Goal: Task Accomplishment & Management: Complete application form

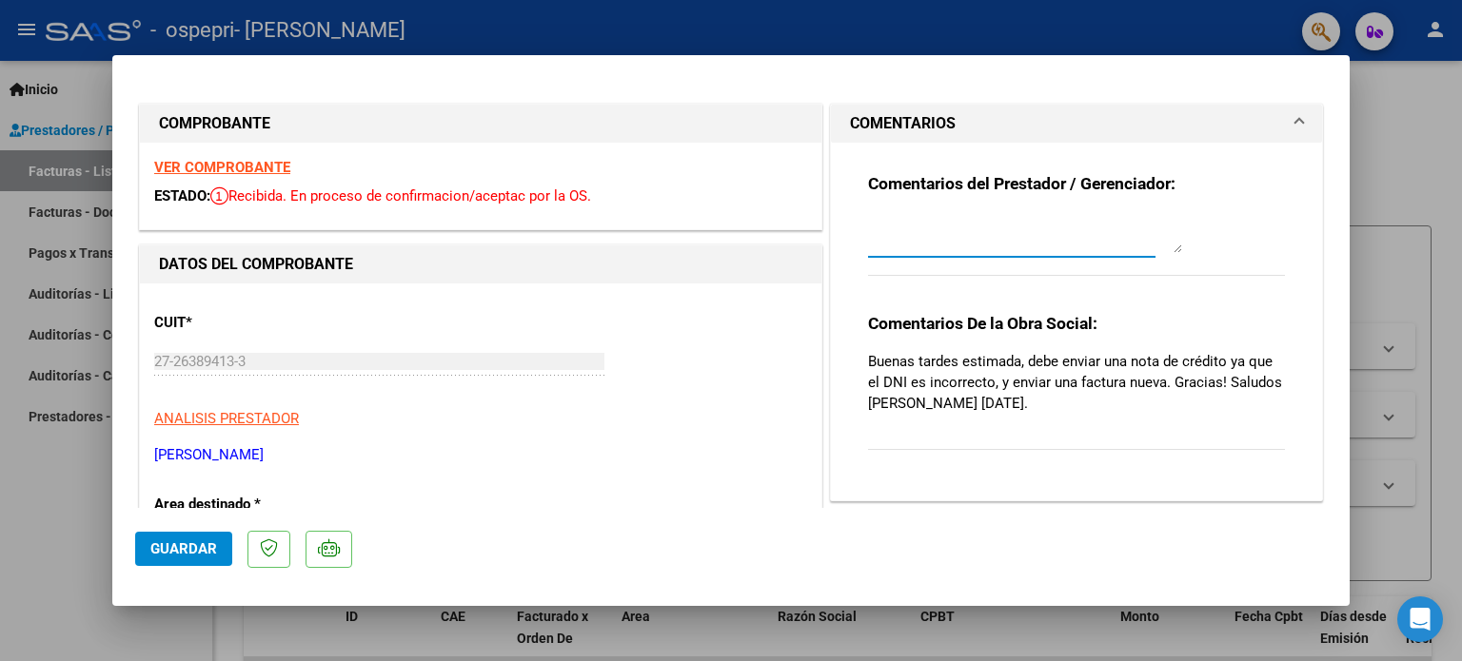
click at [1063, 243] on textarea at bounding box center [1025, 234] width 314 height 38
click at [78, 167] on div at bounding box center [731, 330] width 1462 height 661
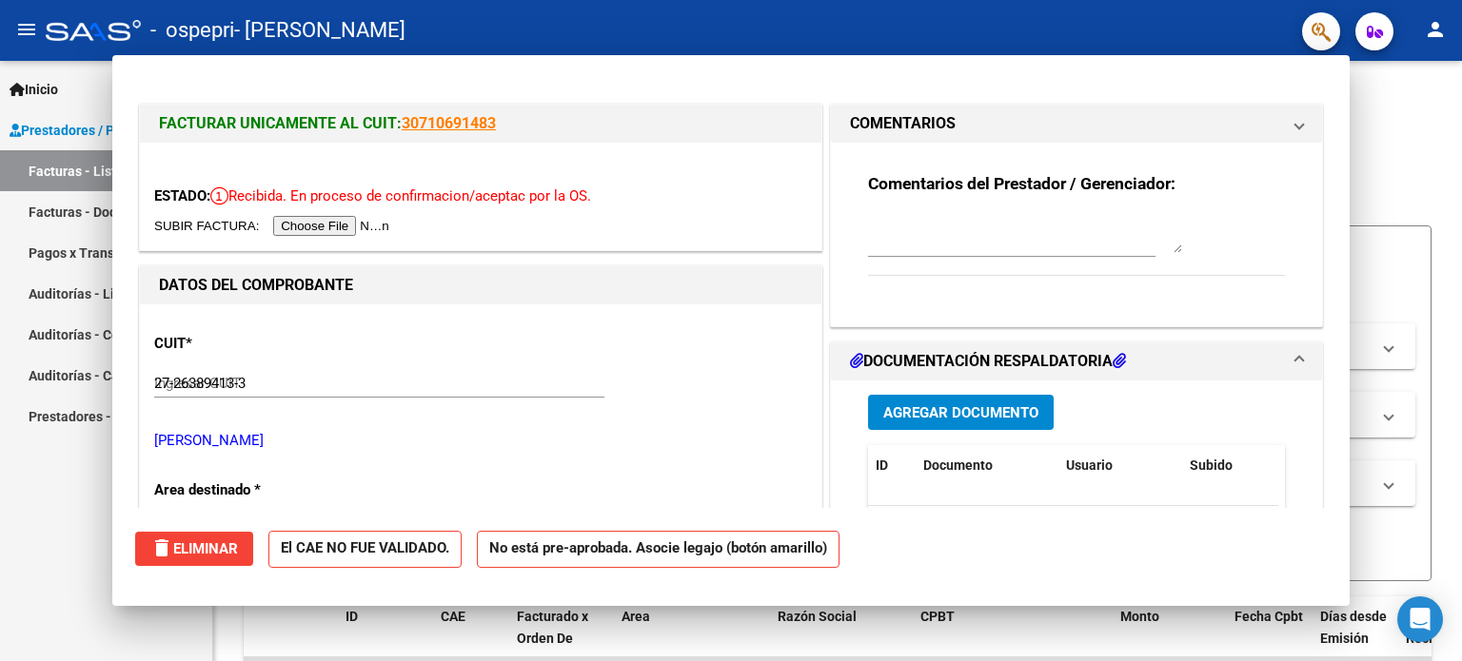
type input "$ 0,00"
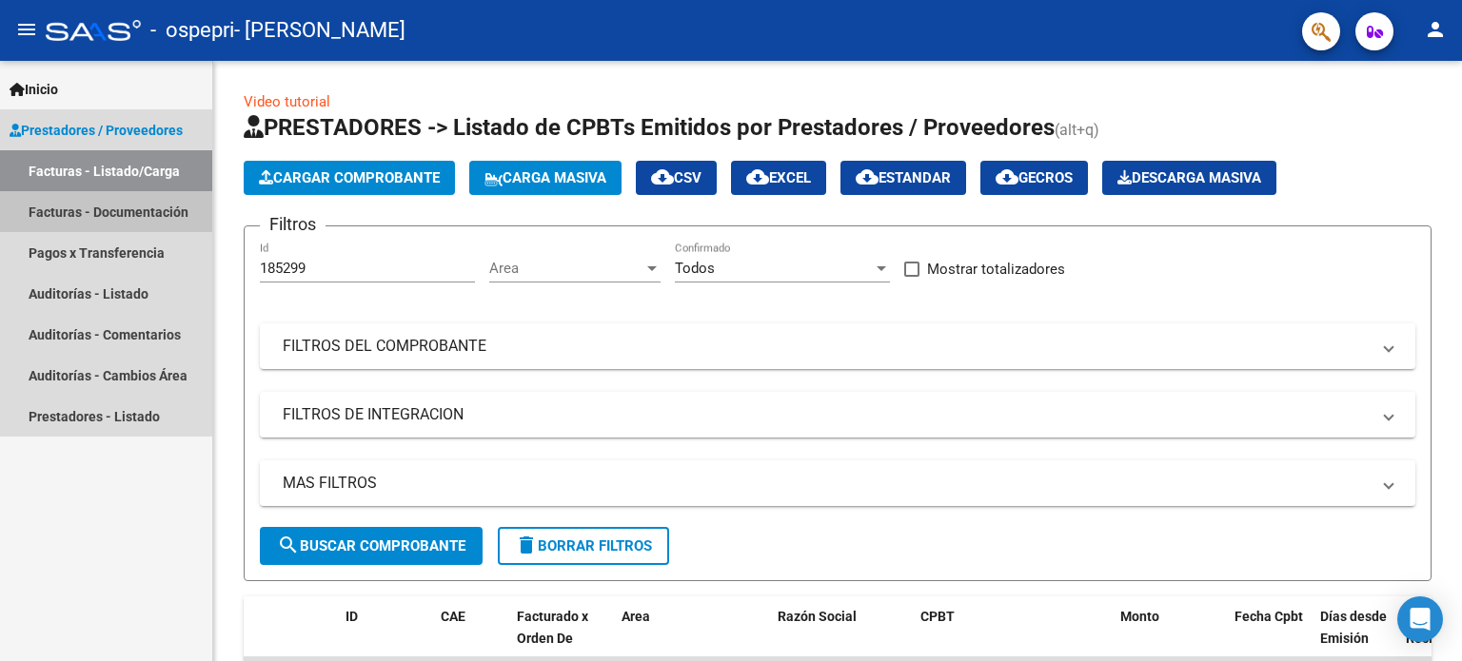
click at [73, 205] on link "Facturas - Documentación" at bounding box center [106, 211] width 212 height 41
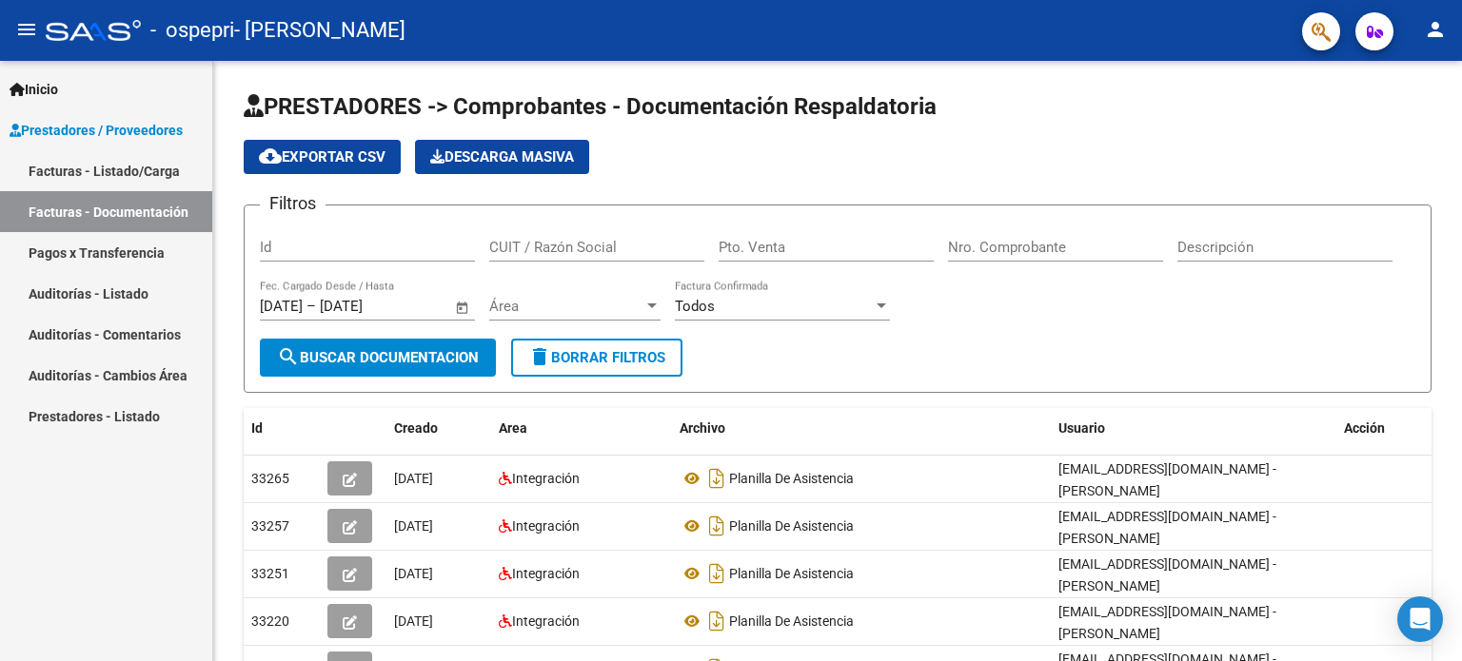
click at [141, 167] on link "Facturas - Listado/Carga" at bounding box center [106, 170] width 212 height 41
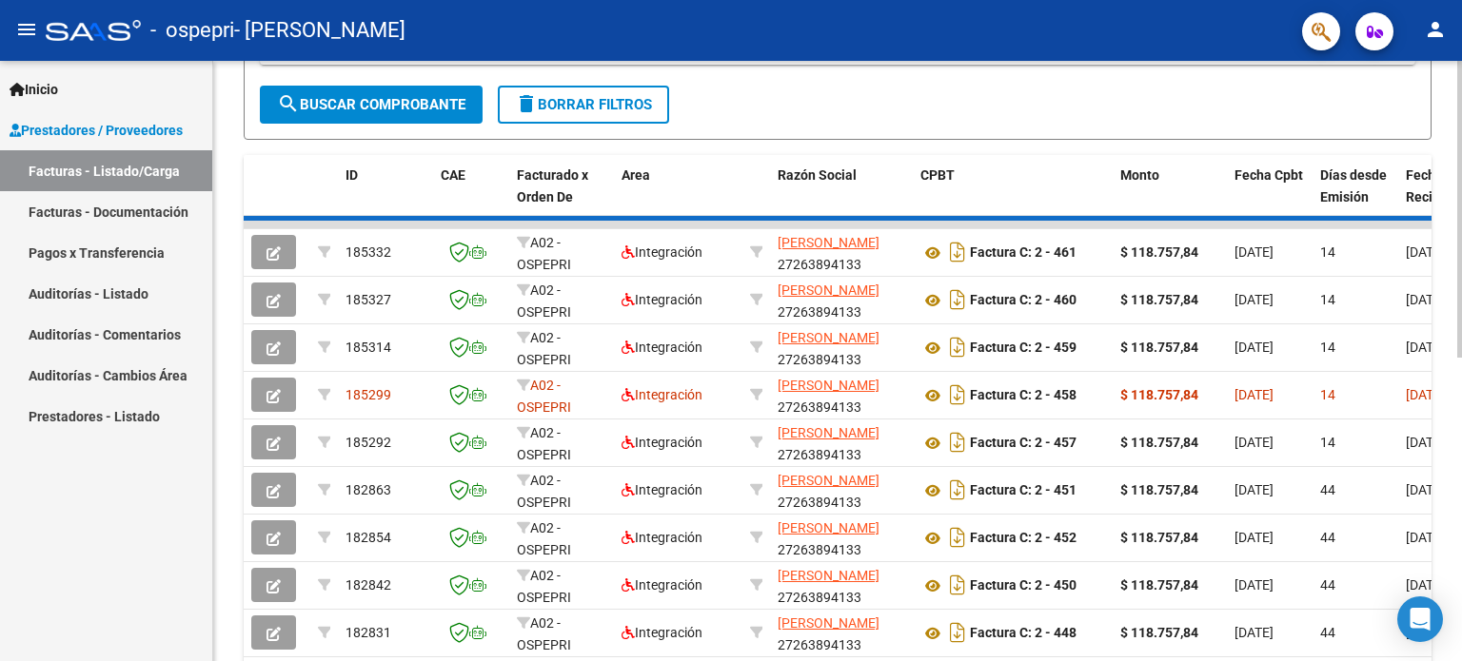
scroll to position [476, 0]
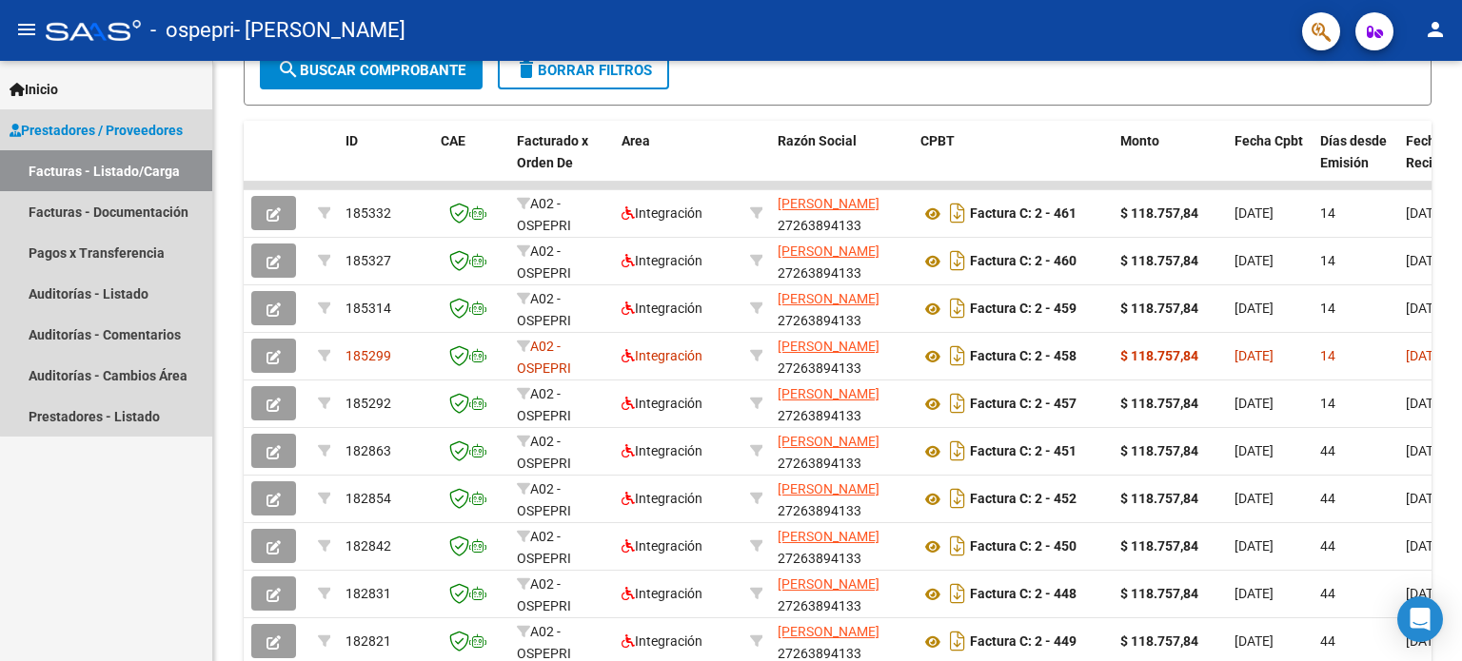
click at [148, 120] on span "Prestadores / Proveedores" at bounding box center [96, 130] width 173 height 21
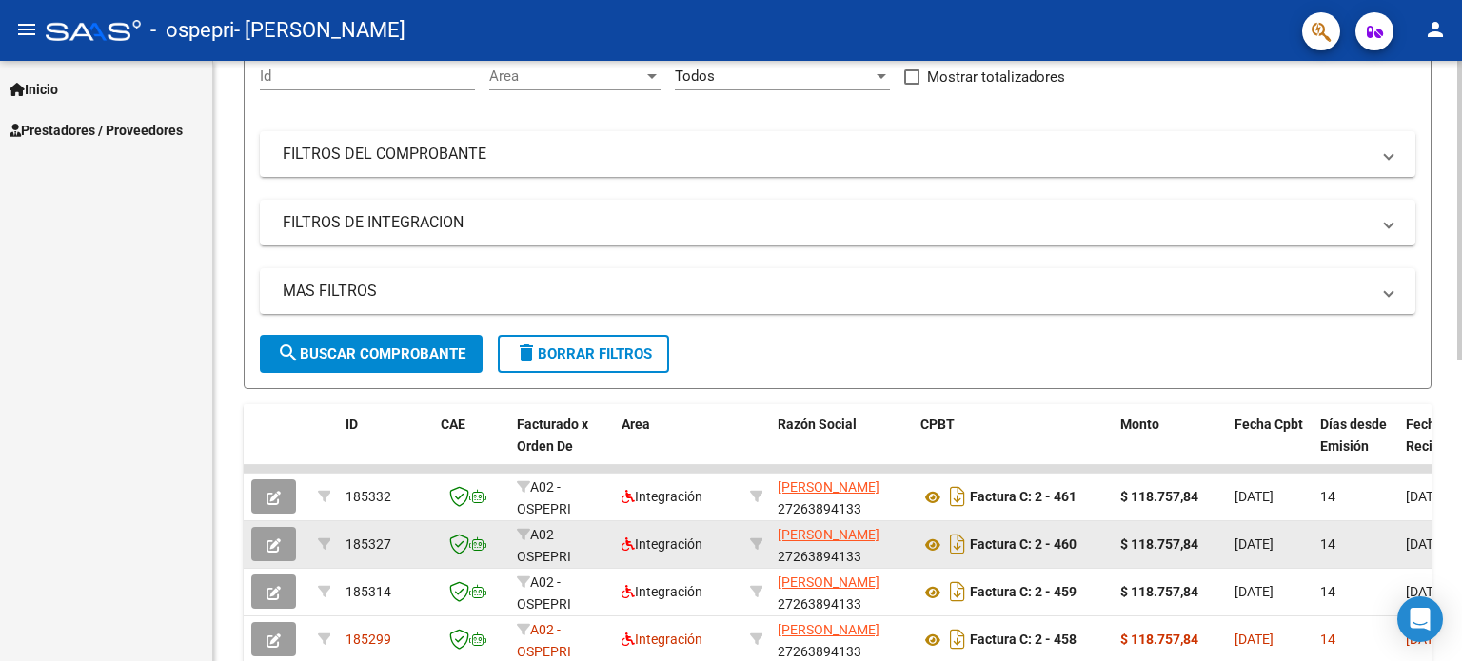
scroll to position [0, 0]
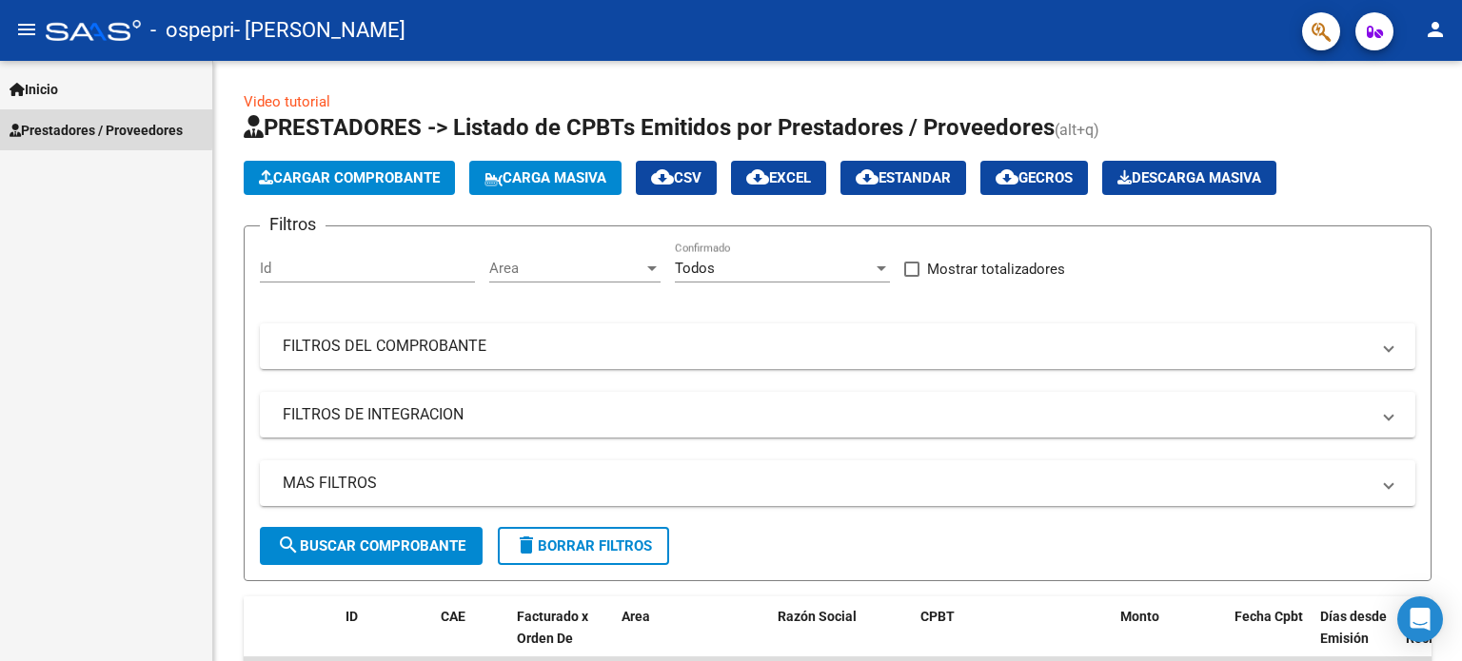
click at [93, 128] on span "Prestadores / Proveedores" at bounding box center [96, 130] width 173 height 21
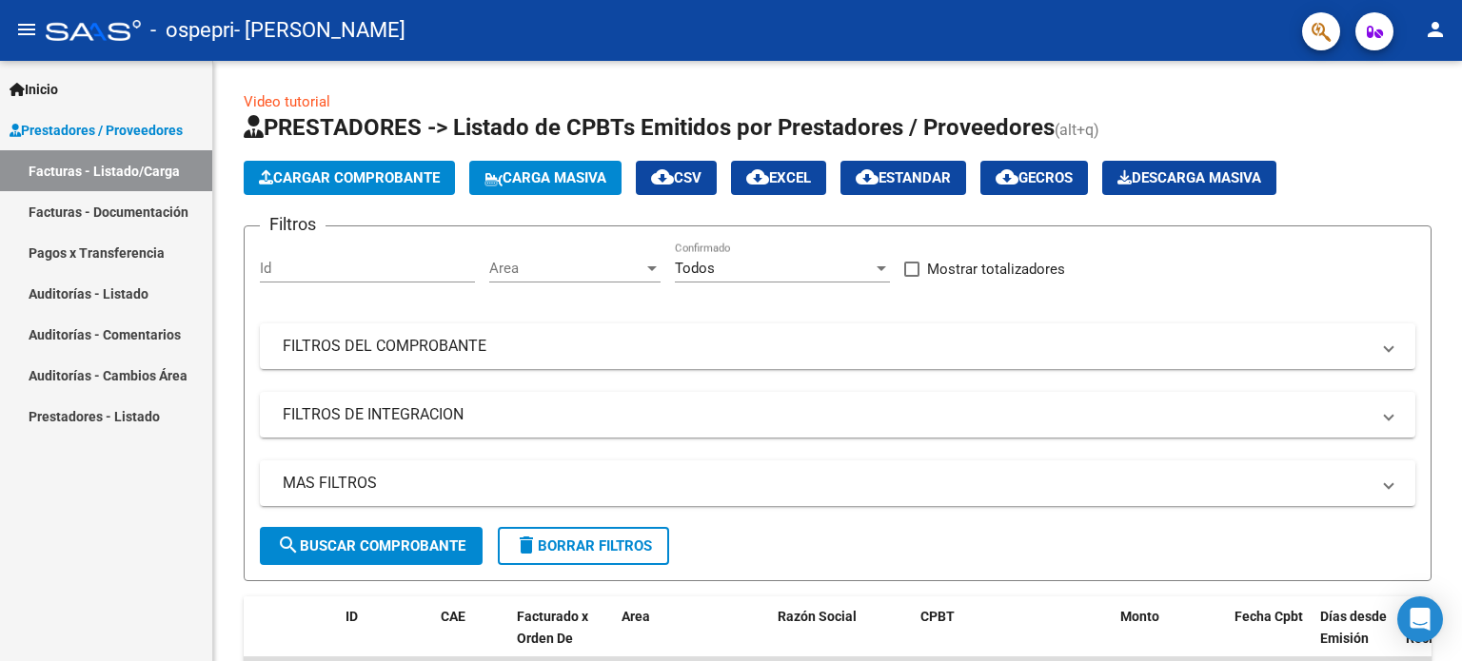
click at [98, 211] on link "Facturas - Documentación" at bounding box center [106, 211] width 212 height 41
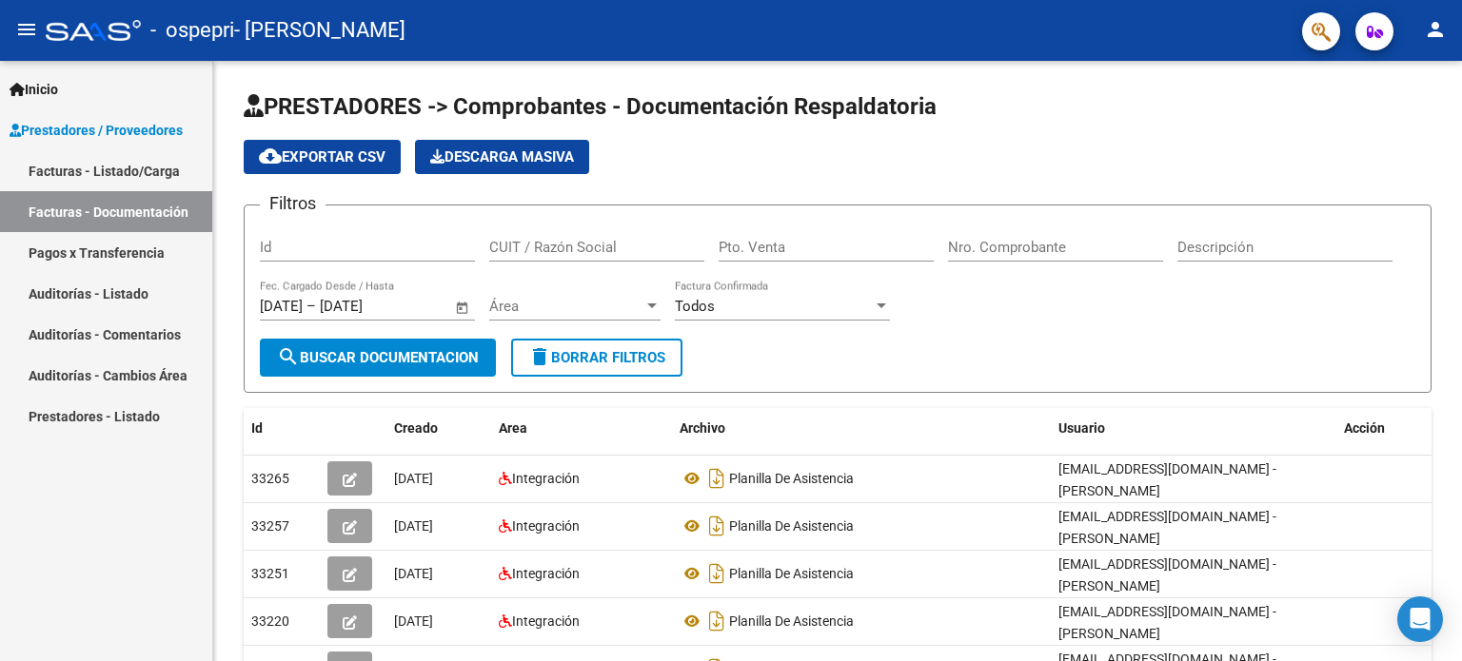
click at [72, 87] on link "Inicio" at bounding box center [106, 89] width 212 height 41
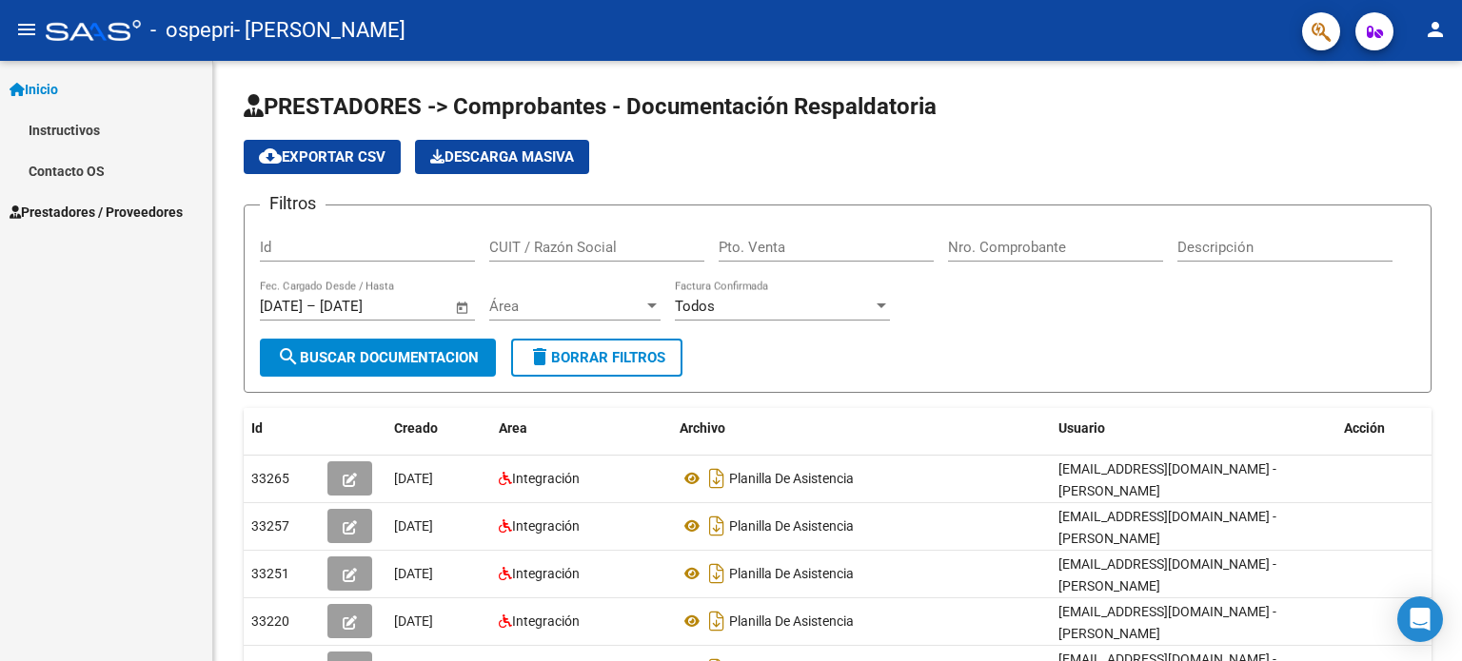
click at [70, 167] on link "Contacto OS" at bounding box center [106, 170] width 212 height 41
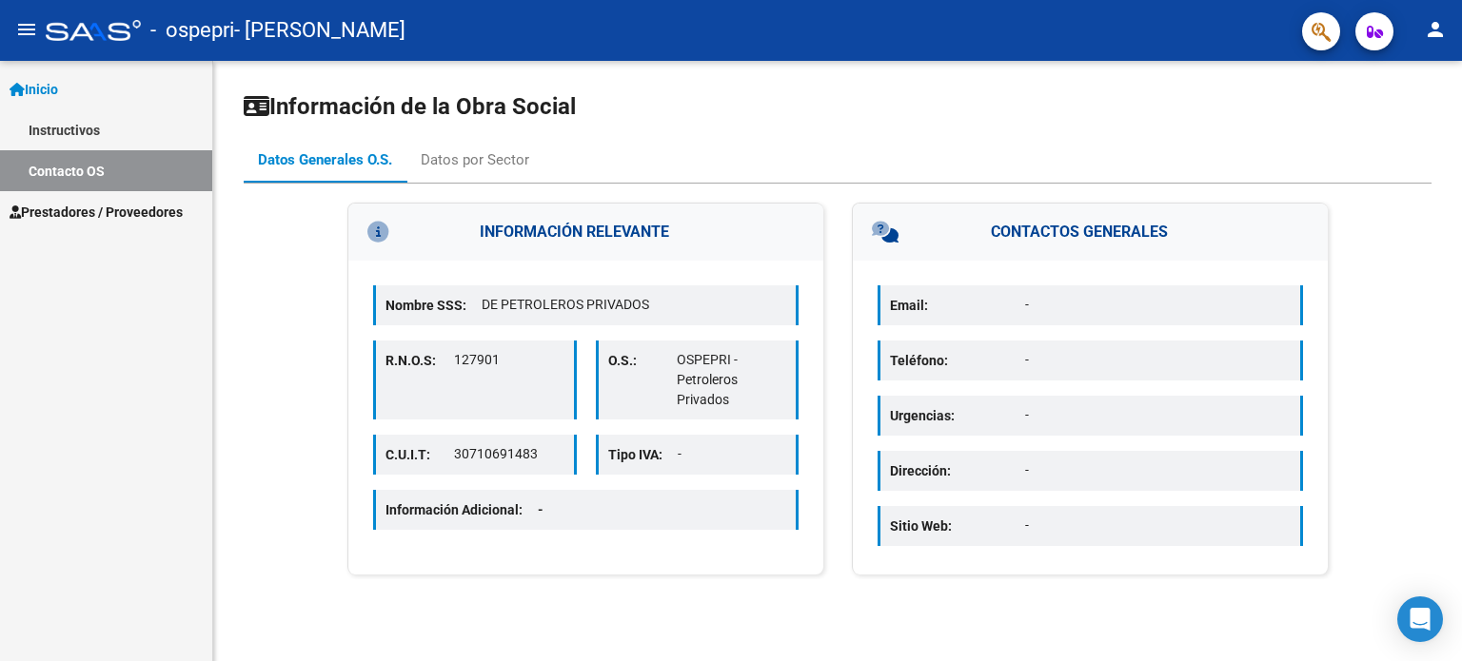
click at [66, 206] on span "Prestadores / Proveedores" at bounding box center [96, 212] width 173 height 21
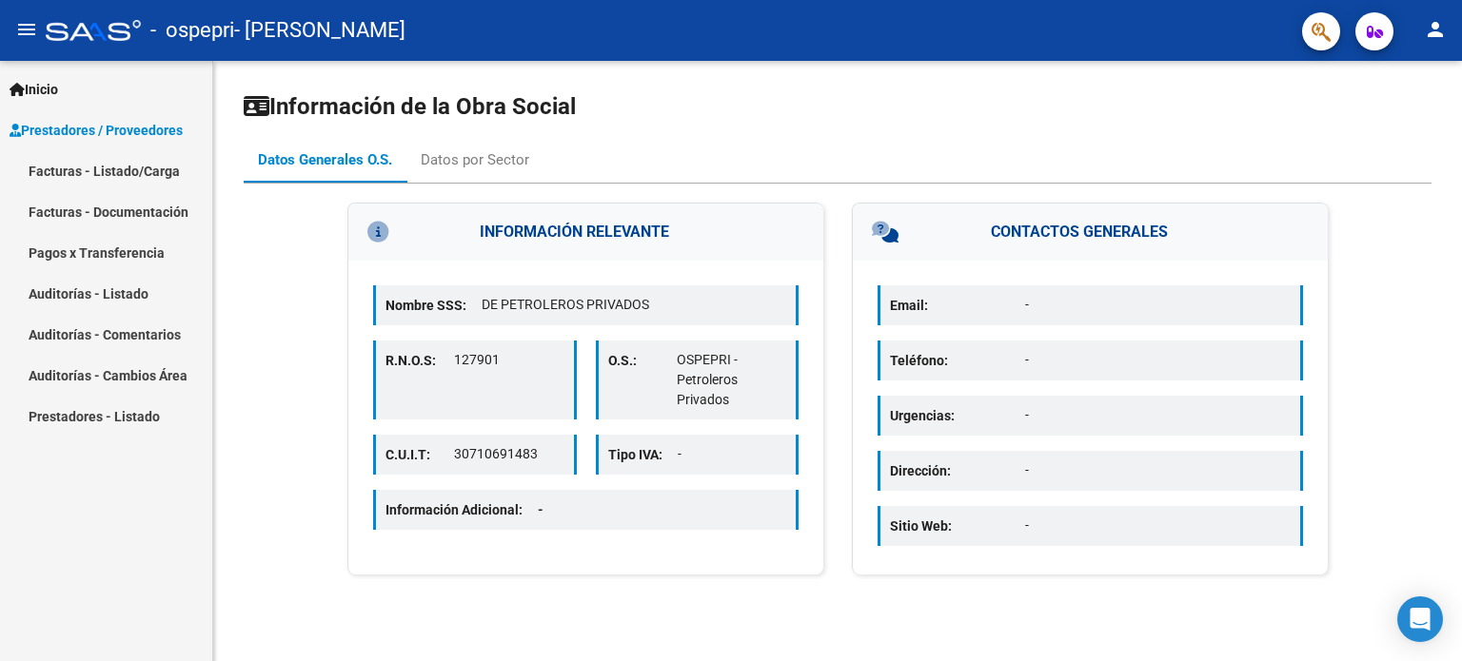
click at [26, 32] on mat-icon "menu" at bounding box center [26, 29] width 23 height 23
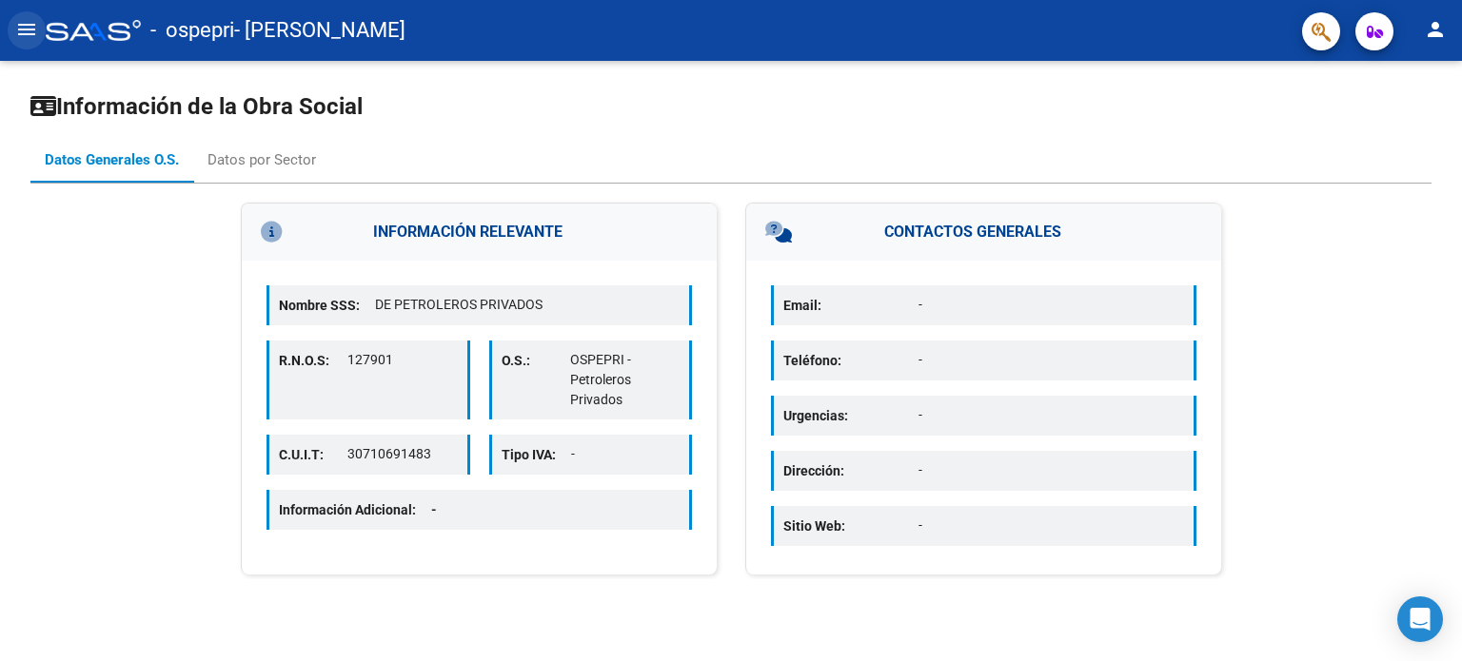
click at [26, 32] on mat-icon "menu" at bounding box center [26, 29] width 23 height 23
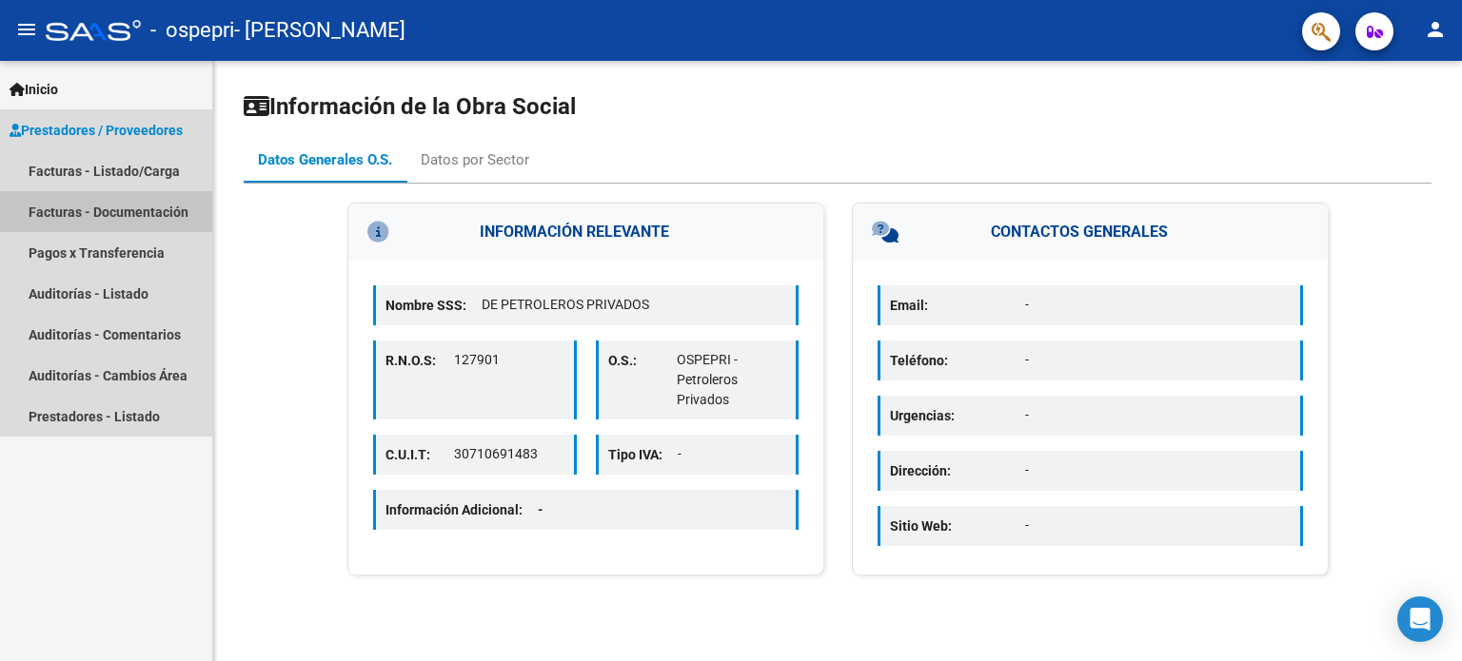
click at [91, 212] on link "Facturas - Documentación" at bounding box center [106, 211] width 212 height 41
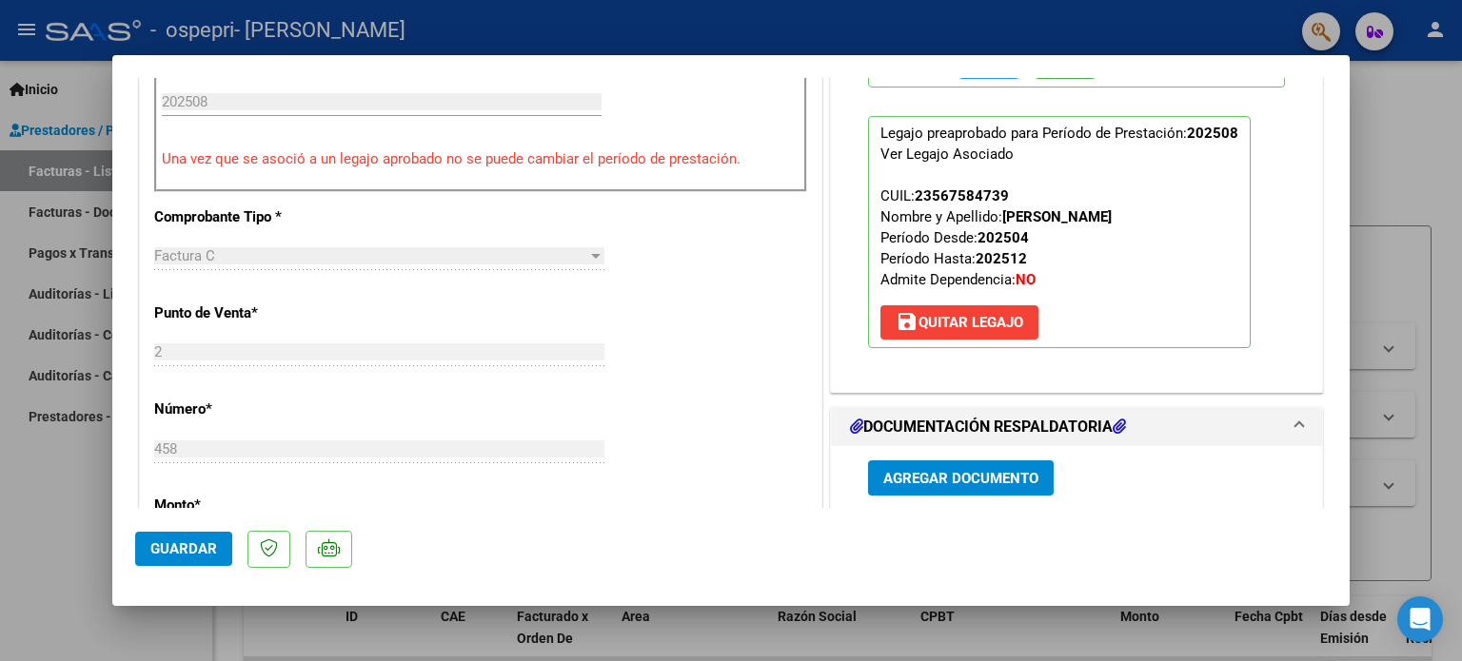
scroll to position [666, 0]
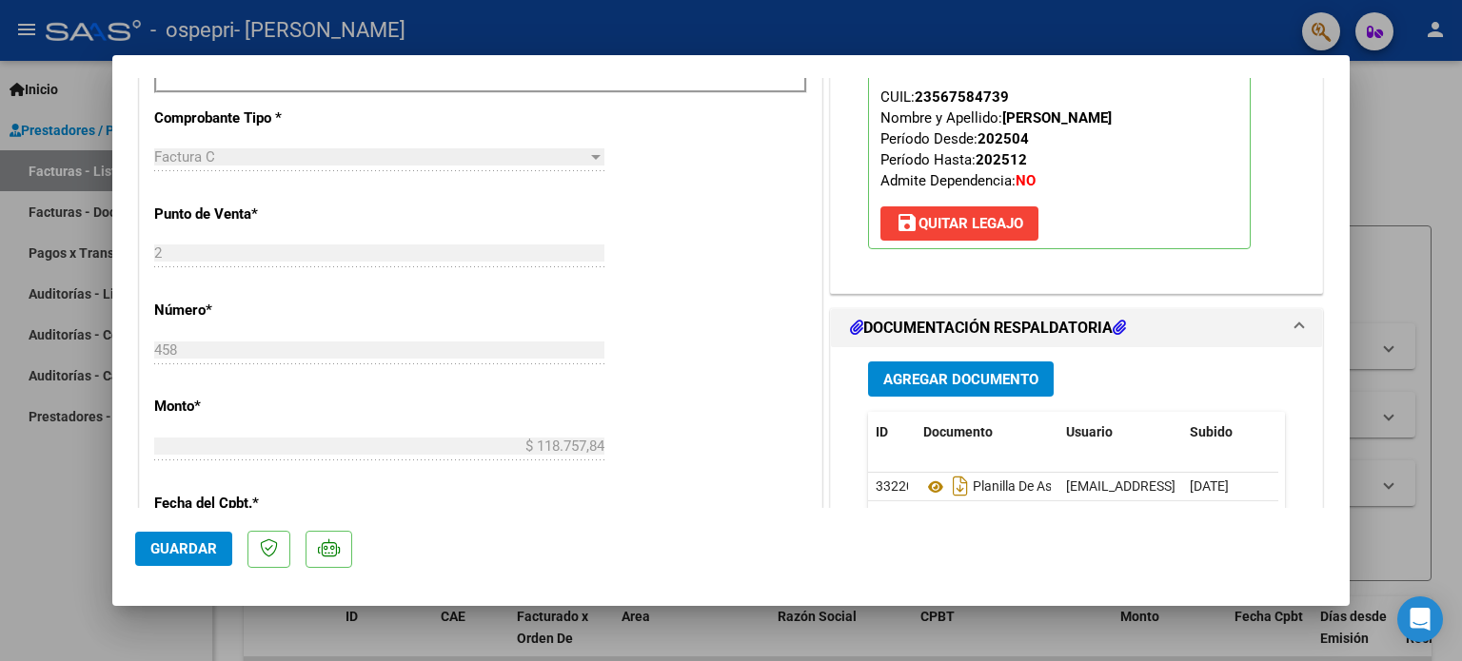
click at [997, 631] on div at bounding box center [731, 330] width 1462 height 661
type input "$ 0,00"
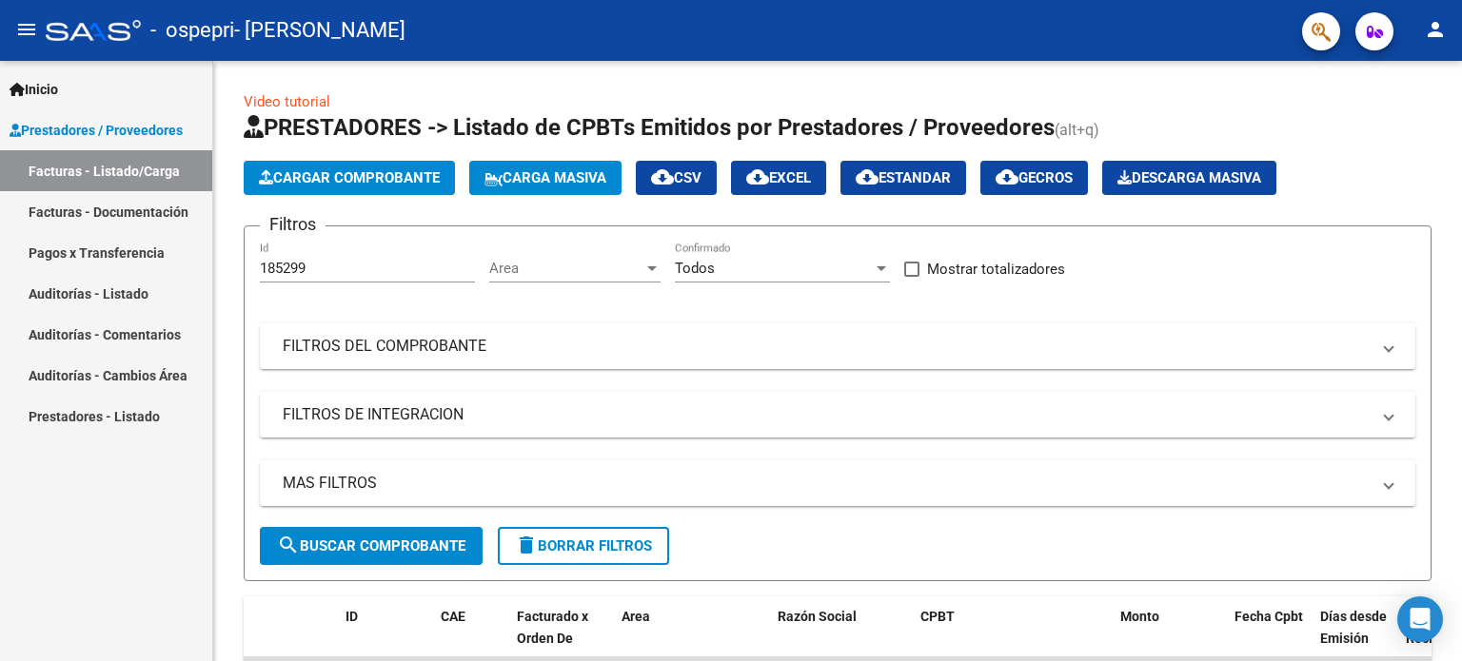
click at [83, 205] on link "Facturas - Documentación" at bounding box center [106, 211] width 212 height 41
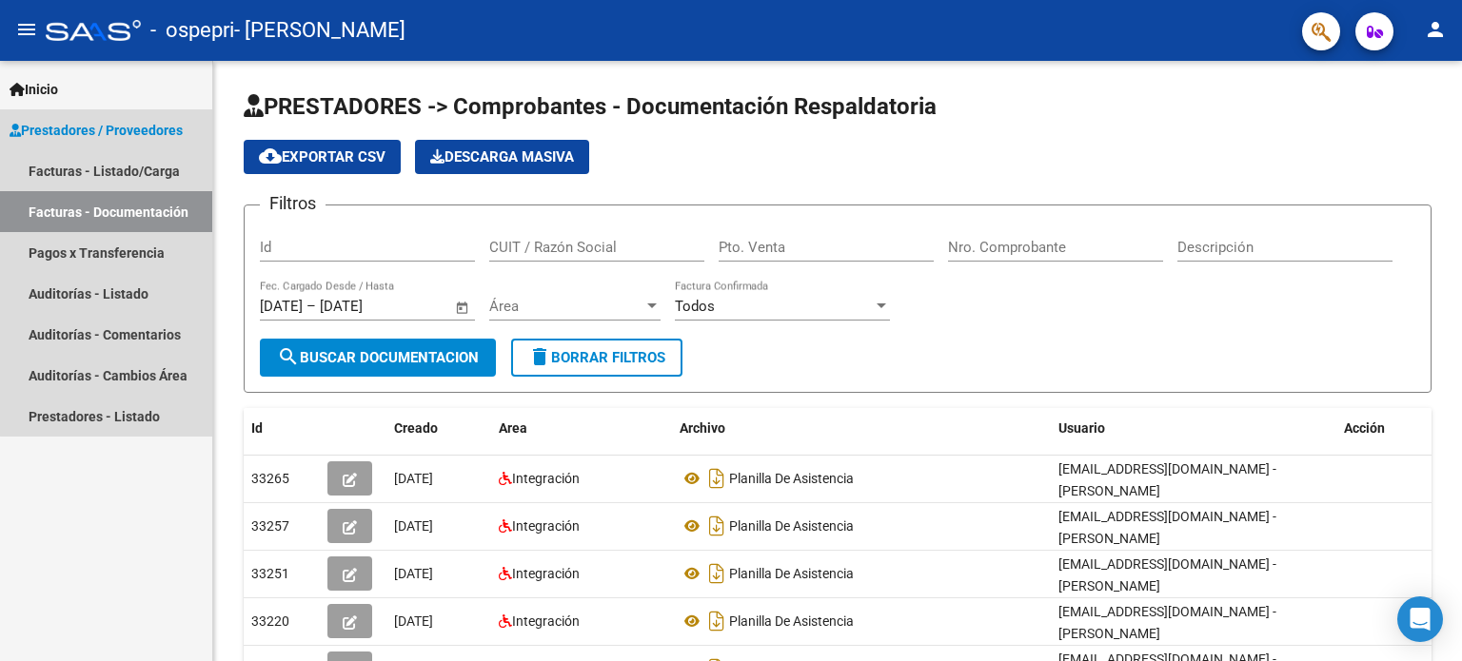
click at [124, 127] on span "Prestadores / Proveedores" at bounding box center [96, 130] width 173 height 21
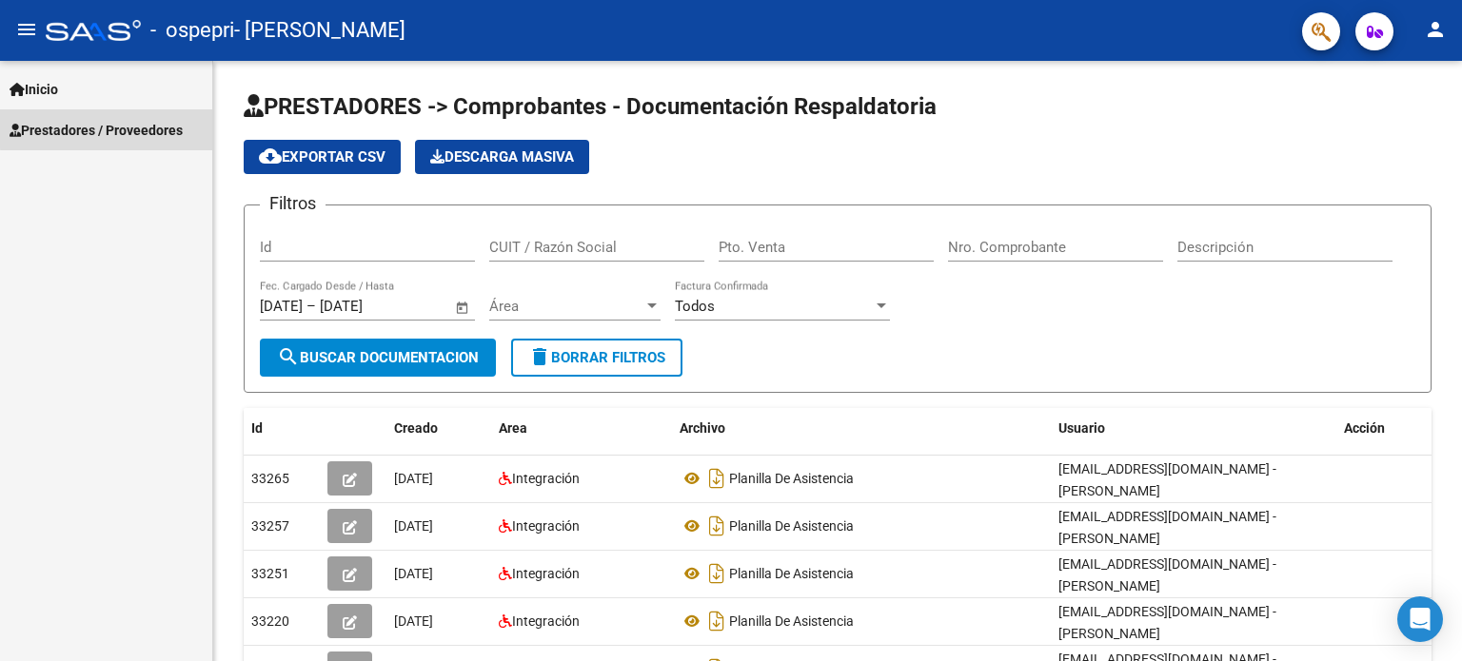
click at [119, 128] on span "Prestadores / Proveedores" at bounding box center [96, 130] width 173 height 21
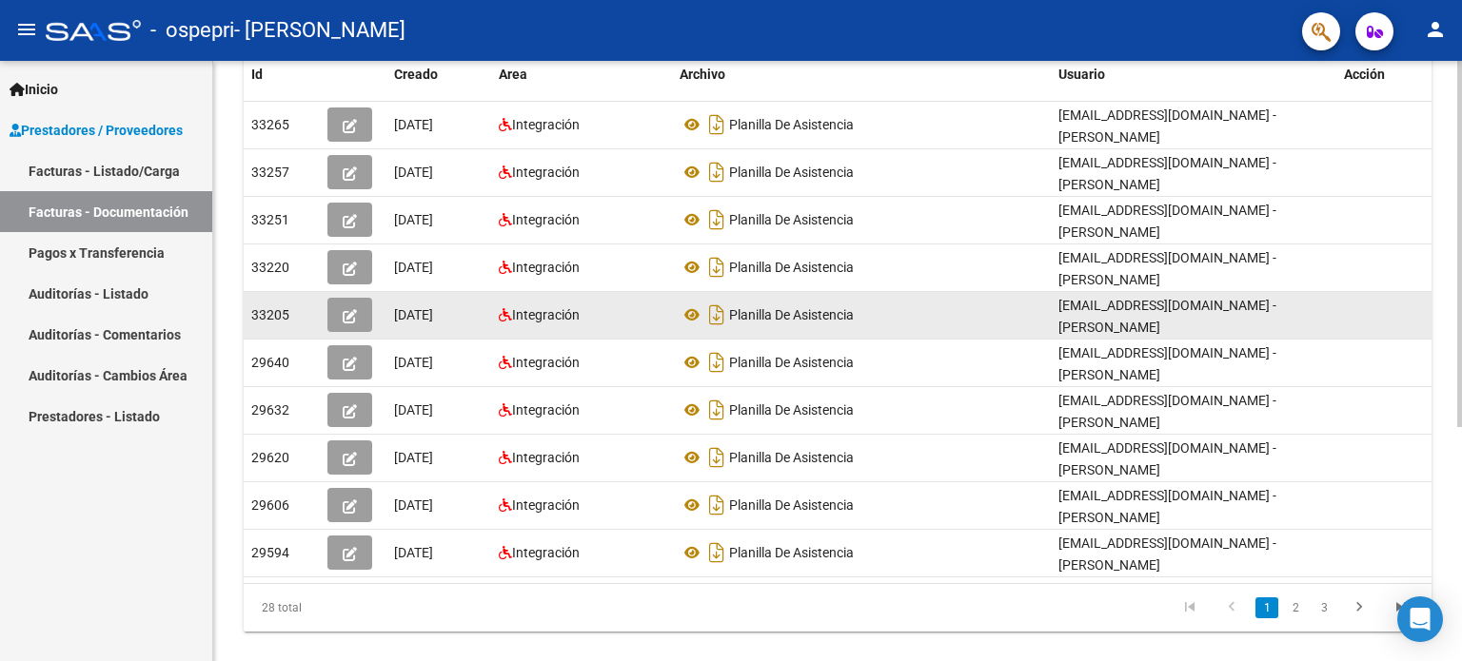
scroll to position [382, 0]
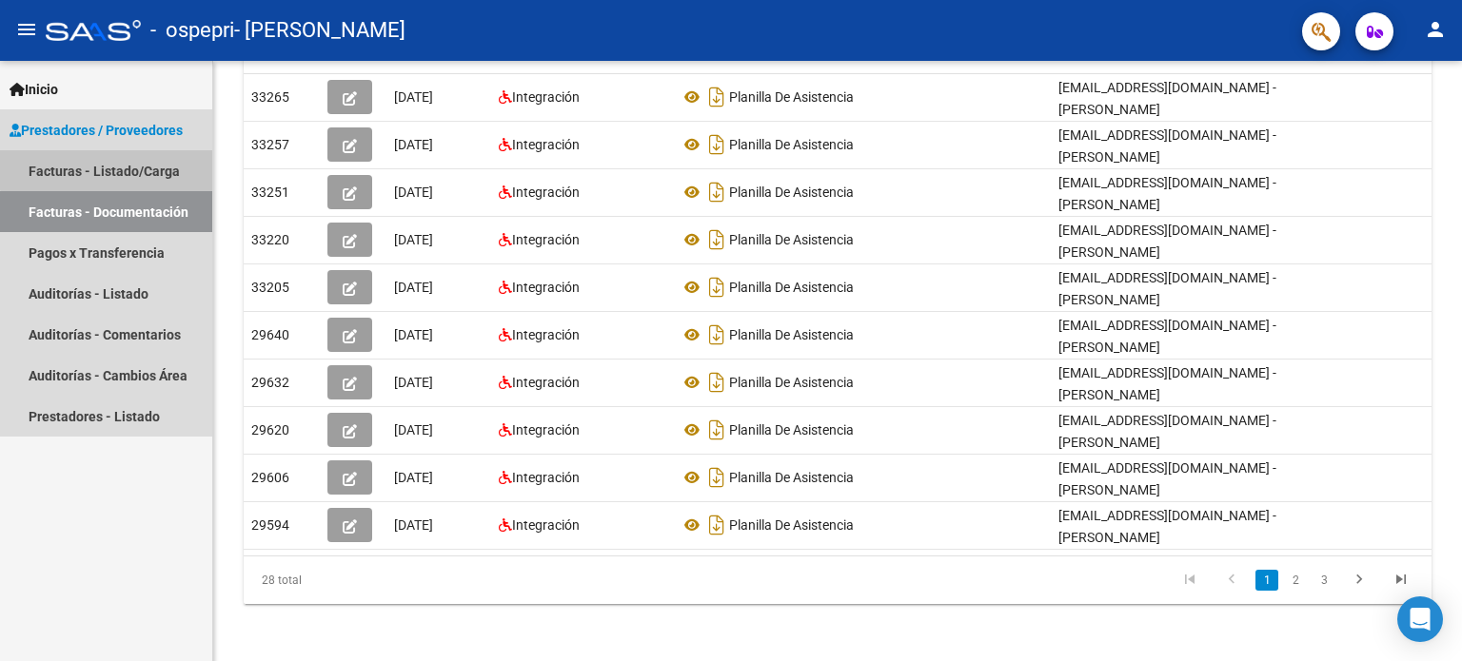
click at [128, 163] on link "Facturas - Listado/Carga" at bounding box center [106, 170] width 212 height 41
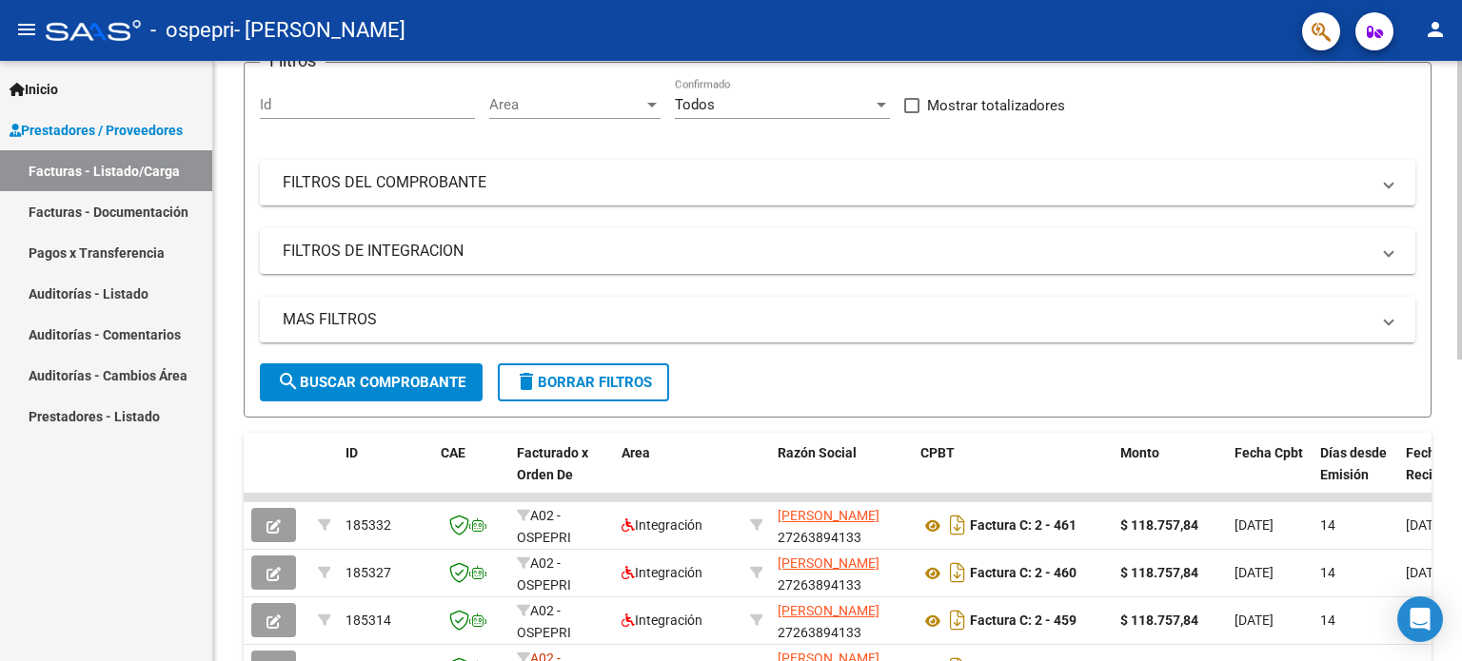
scroll to position [393, 0]
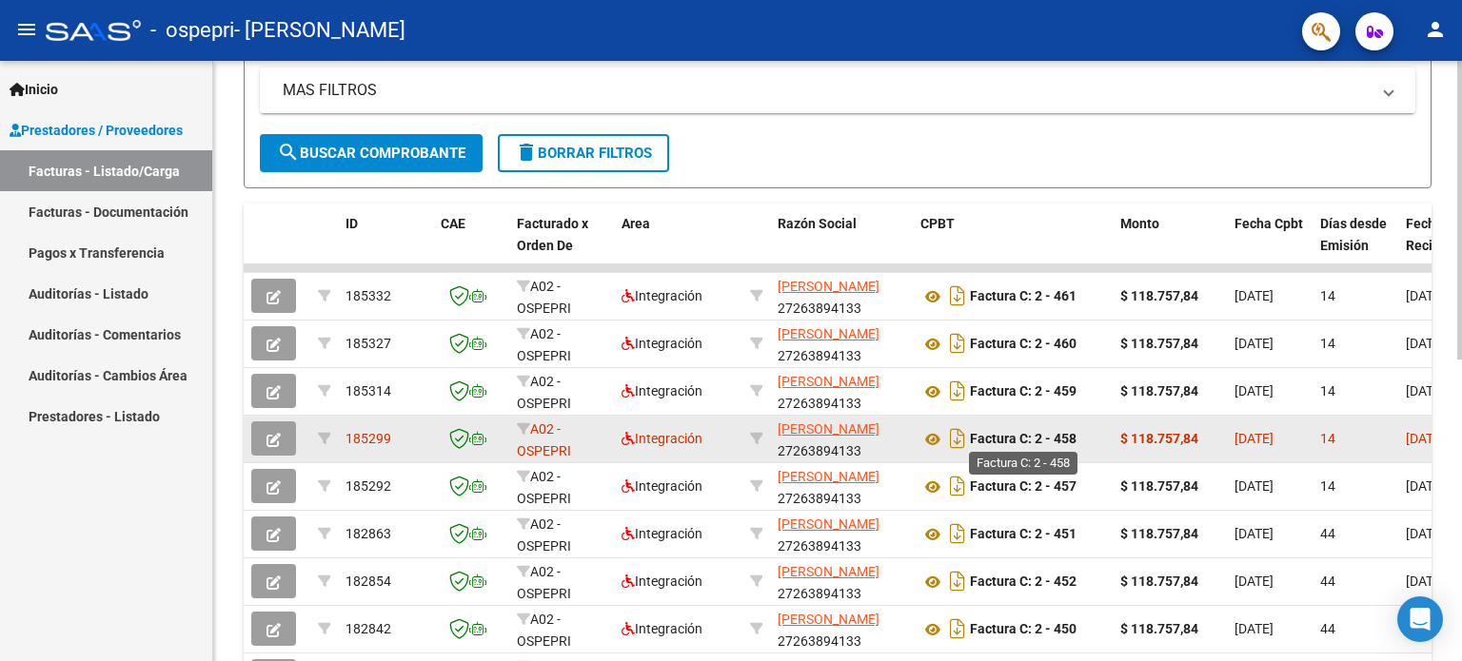
click at [990, 437] on strong "Factura C: 2 - 458" at bounding box center [1023, 439] width 107 height 15
click at [956, 433] on icon "Descargar documento" at bounding box center [957, 438] width 25 height 30
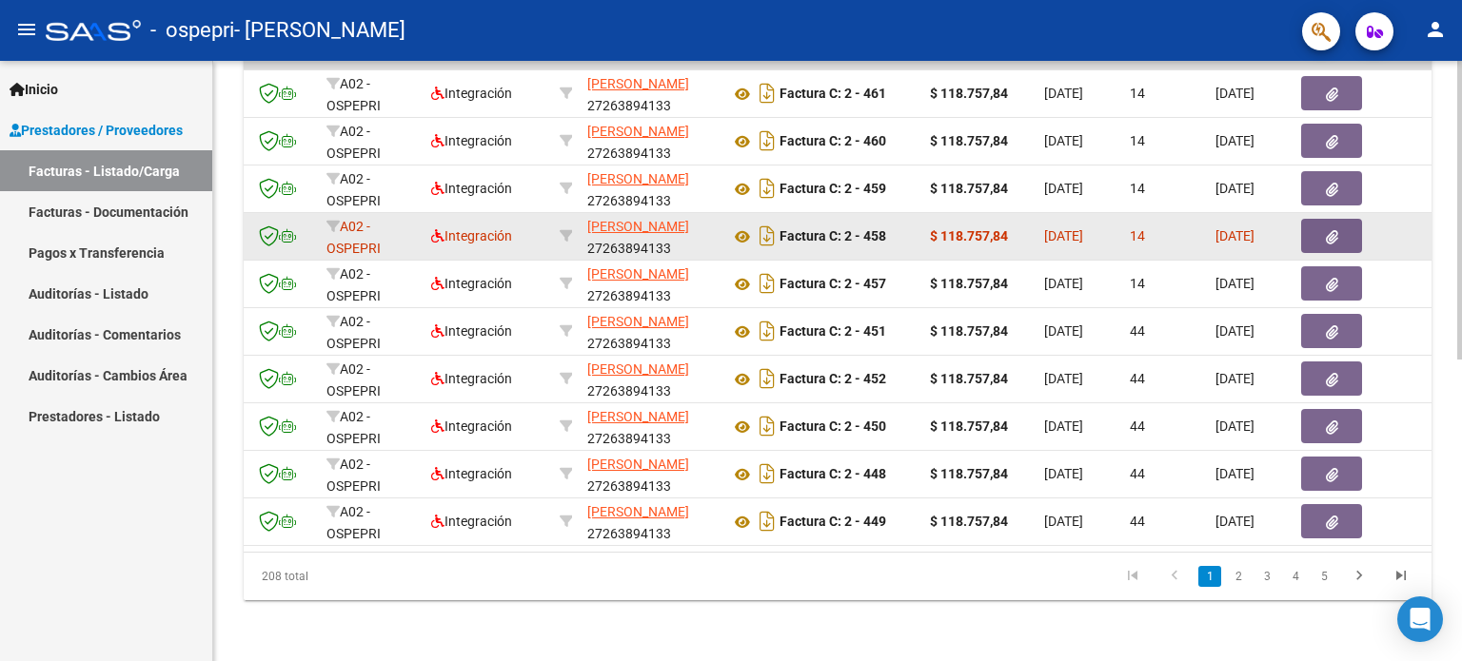
scroll to position [0, 196]
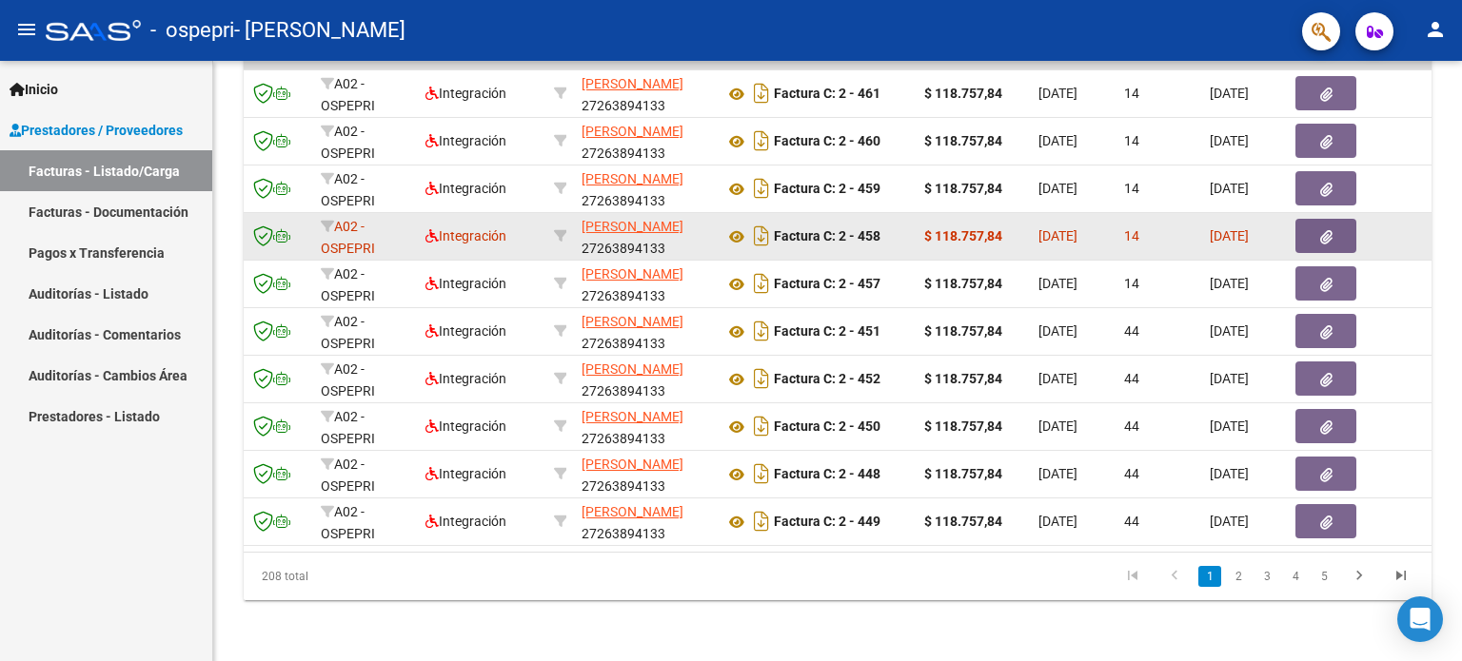
click at [1329, 230] on icon "button" at bounding box center [1326, 237] width 12 height 14
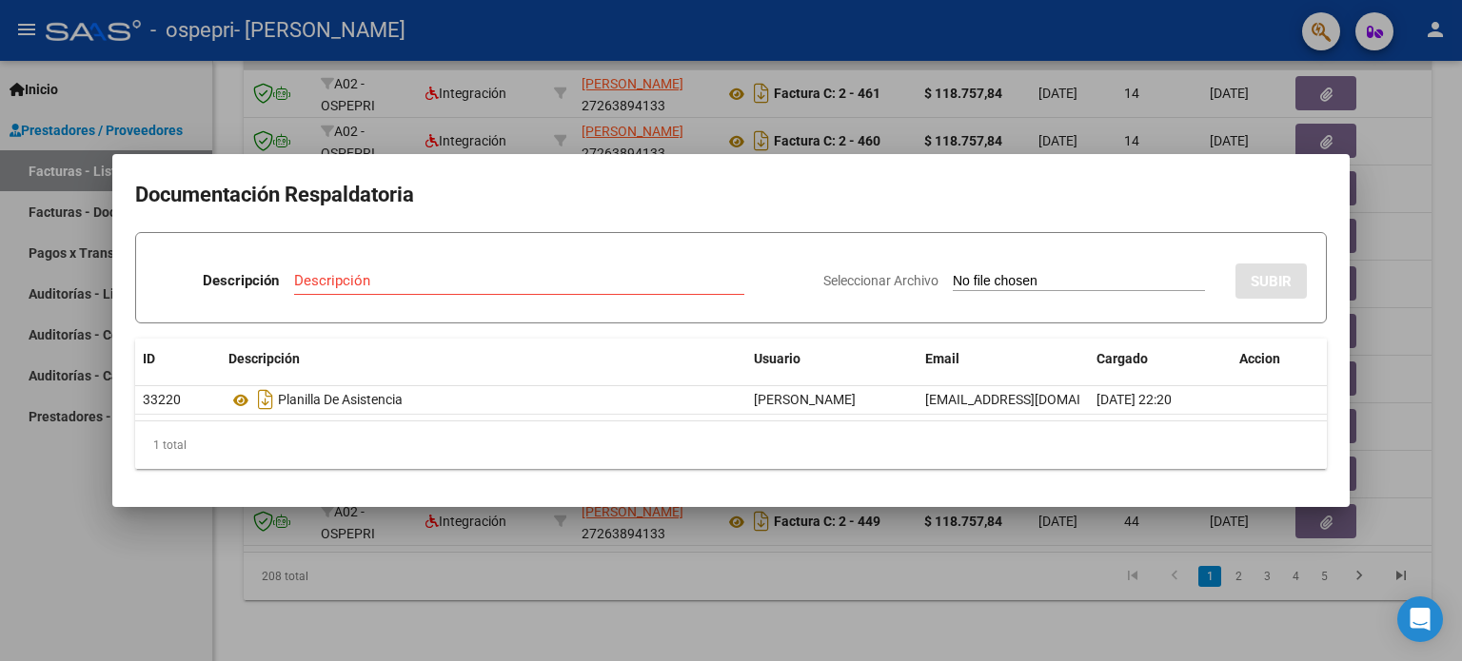
click at [1407, 330] on div at bounding box center [731, 330] width 1462 height 661
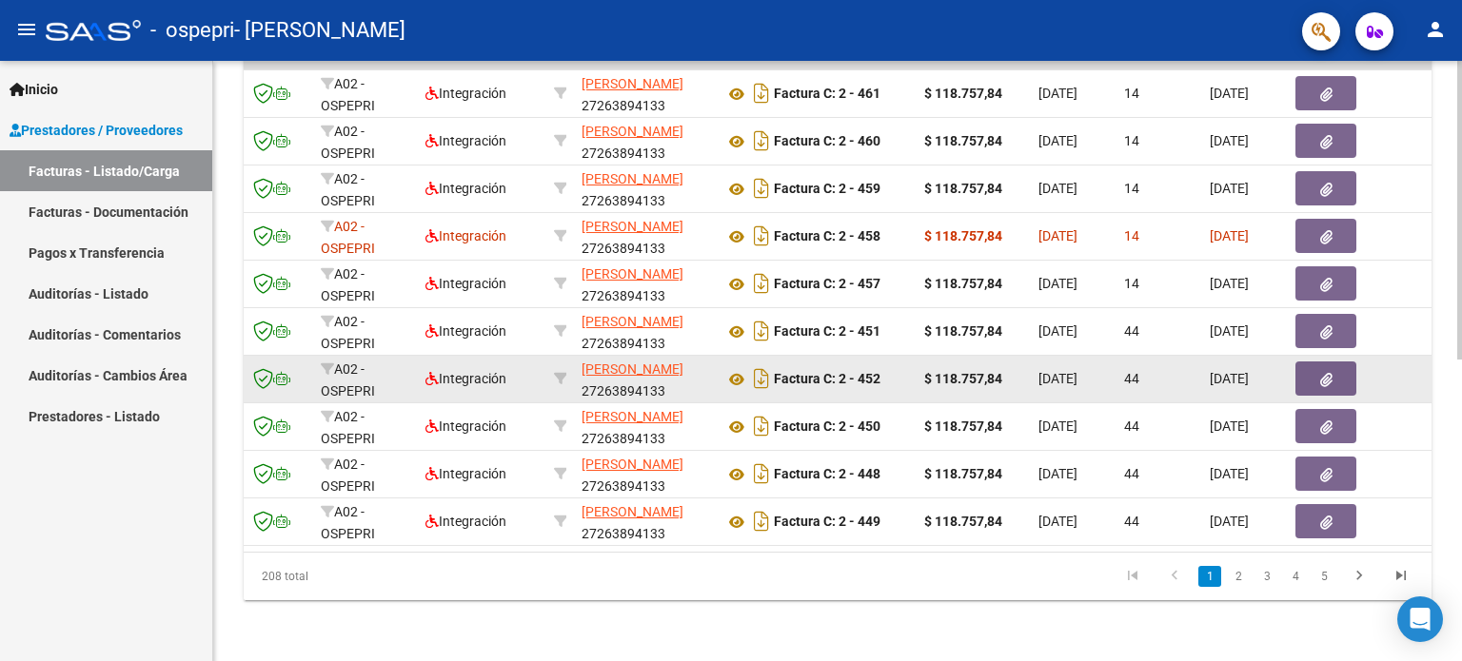
scroll to position [512, 0]
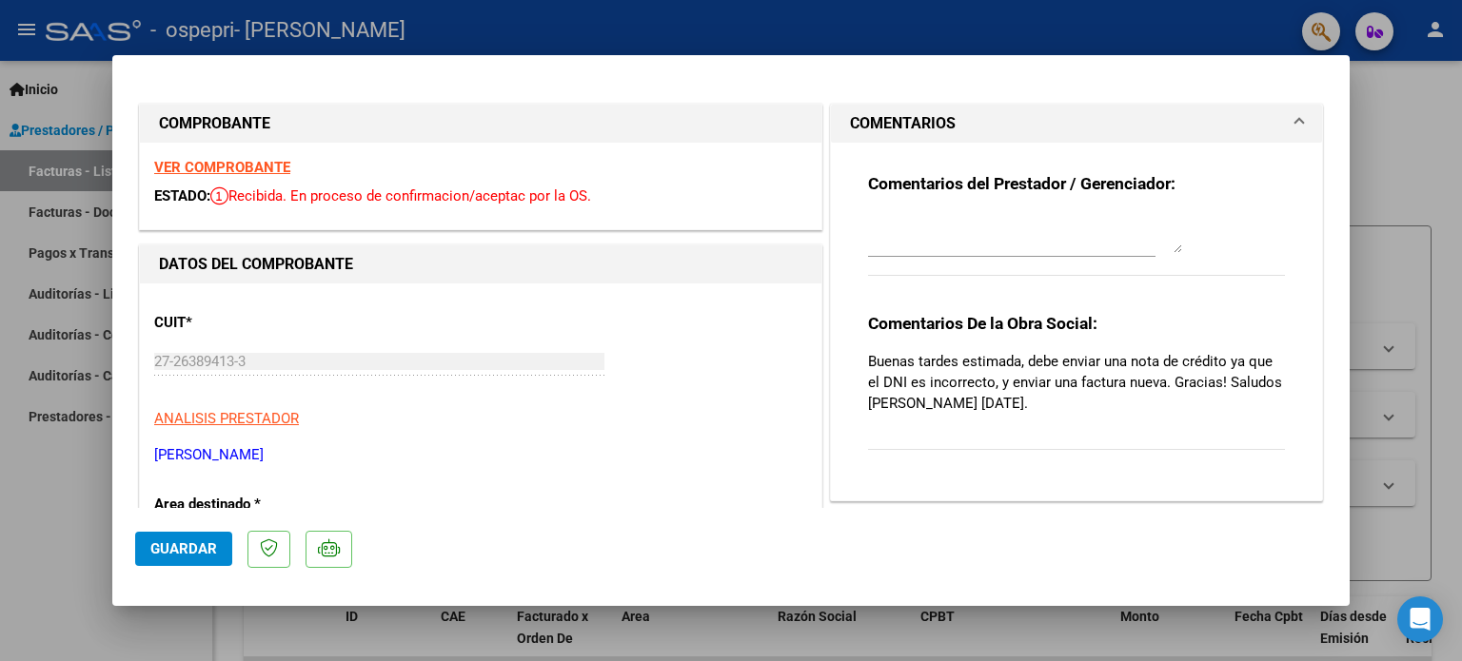
click at [1069, 234] on textarea at bounding box center [1025, 234] width 314 height 38
click at [886, 246] on textarea at bounding box center [1025, 234] width 314 height 38
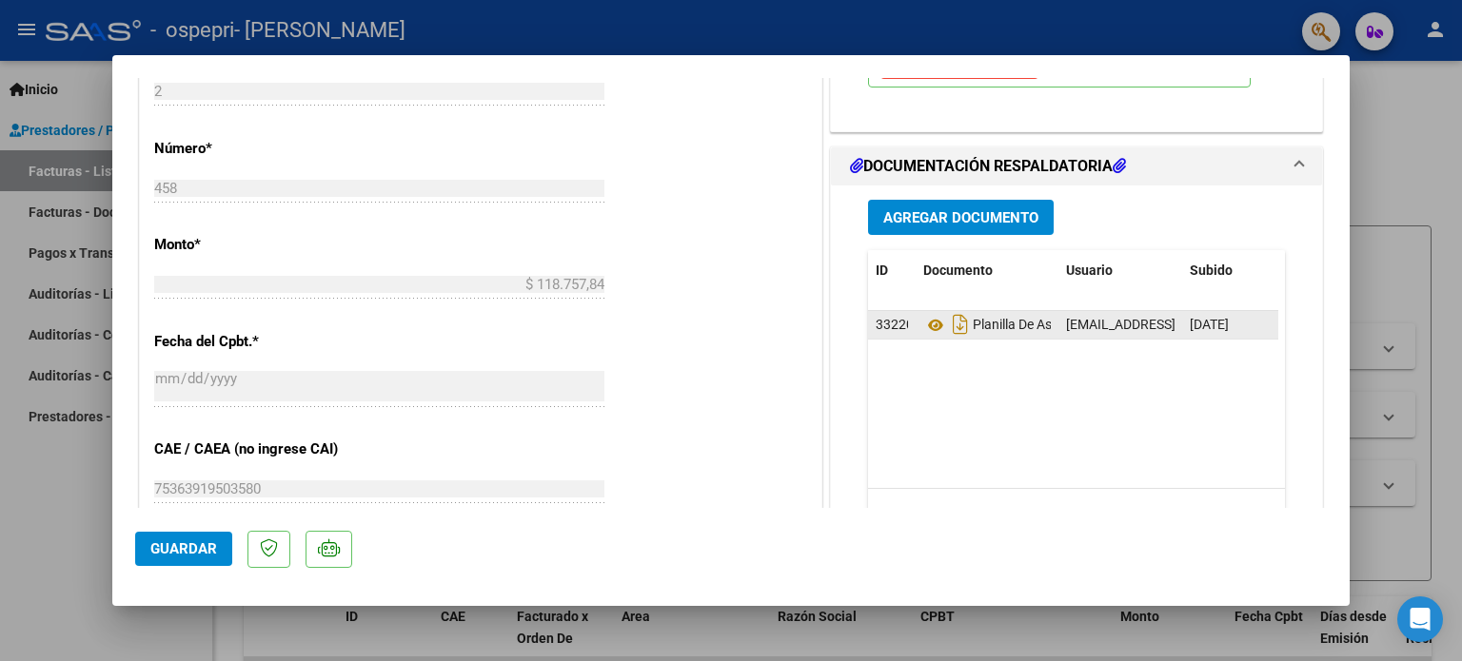
scroll to position [856, 0]
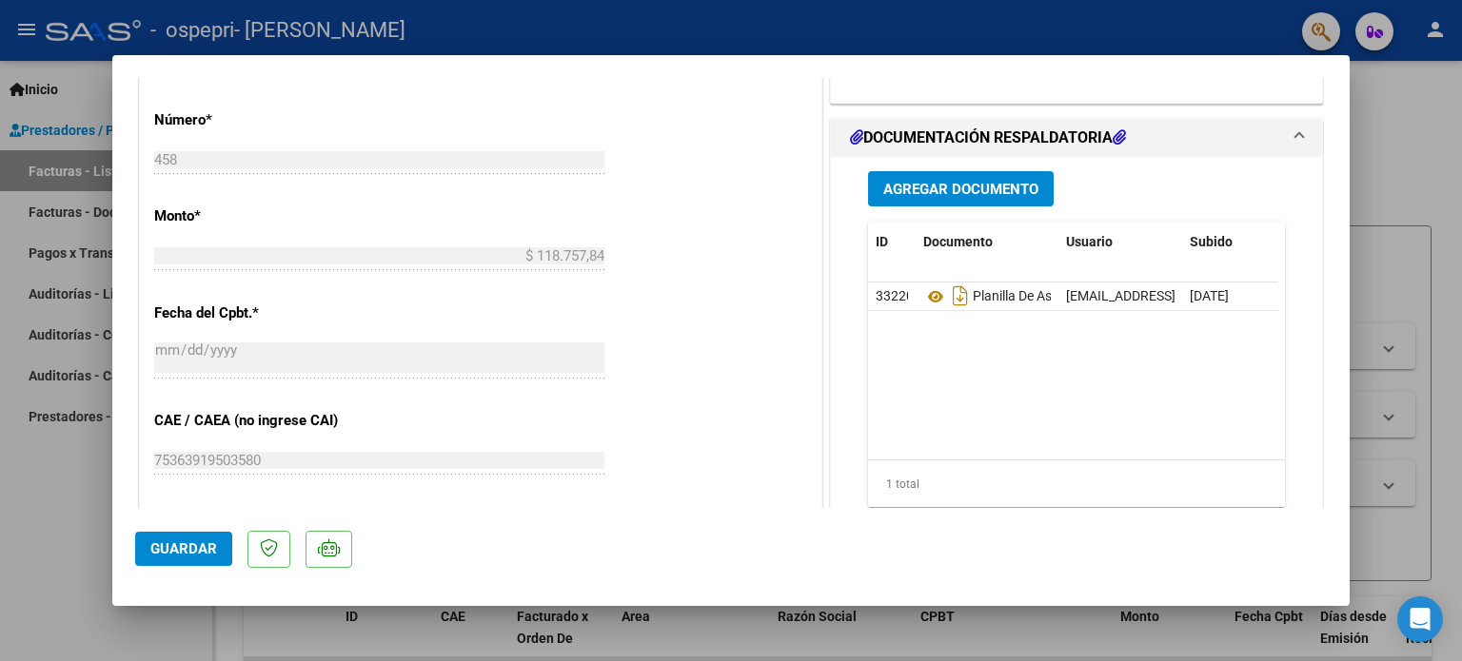
type textarea "Buenas tardes, envió nota de credito, y adjunto nueva factura en documentación …"
click at [962, 193] on span "Agregar Documento" at bounding box center [960, 189] width 155 height 17
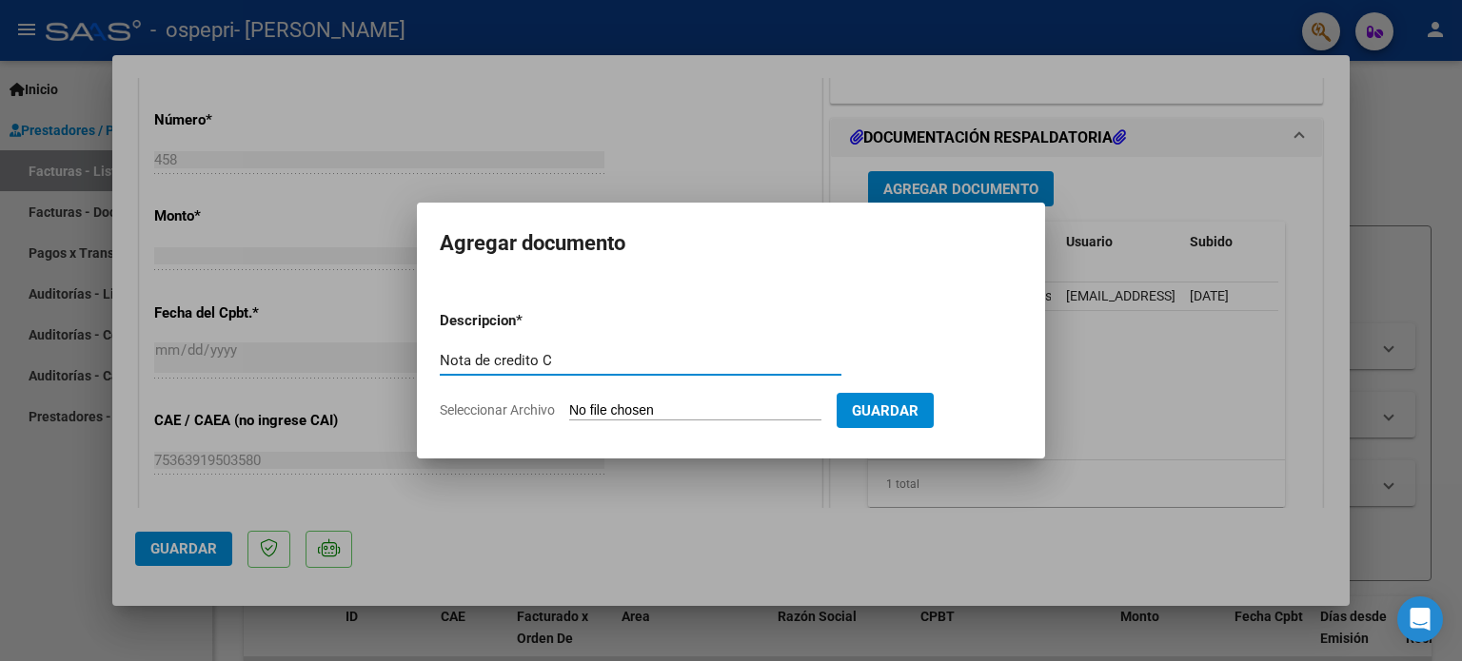
type input "Nota de credito C"
click at [627, 413] on input "Seleccionar Archivo" at bounding box center [695, 412] width 252 height 18
type input "C:\fakepath\27263894133_013_00002_00000033.pdf"
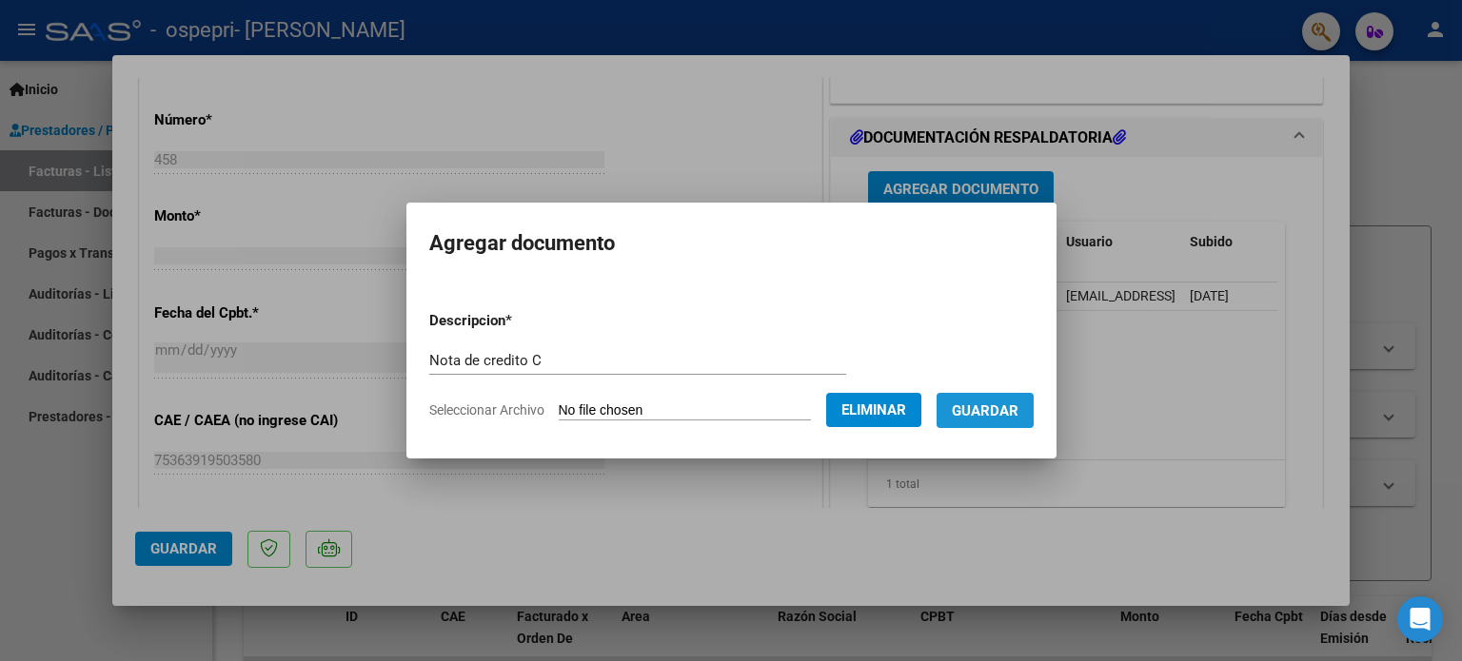
click at [1017, 404] on span "Guardar" at bounding box center [985, 411] width 67 height 17
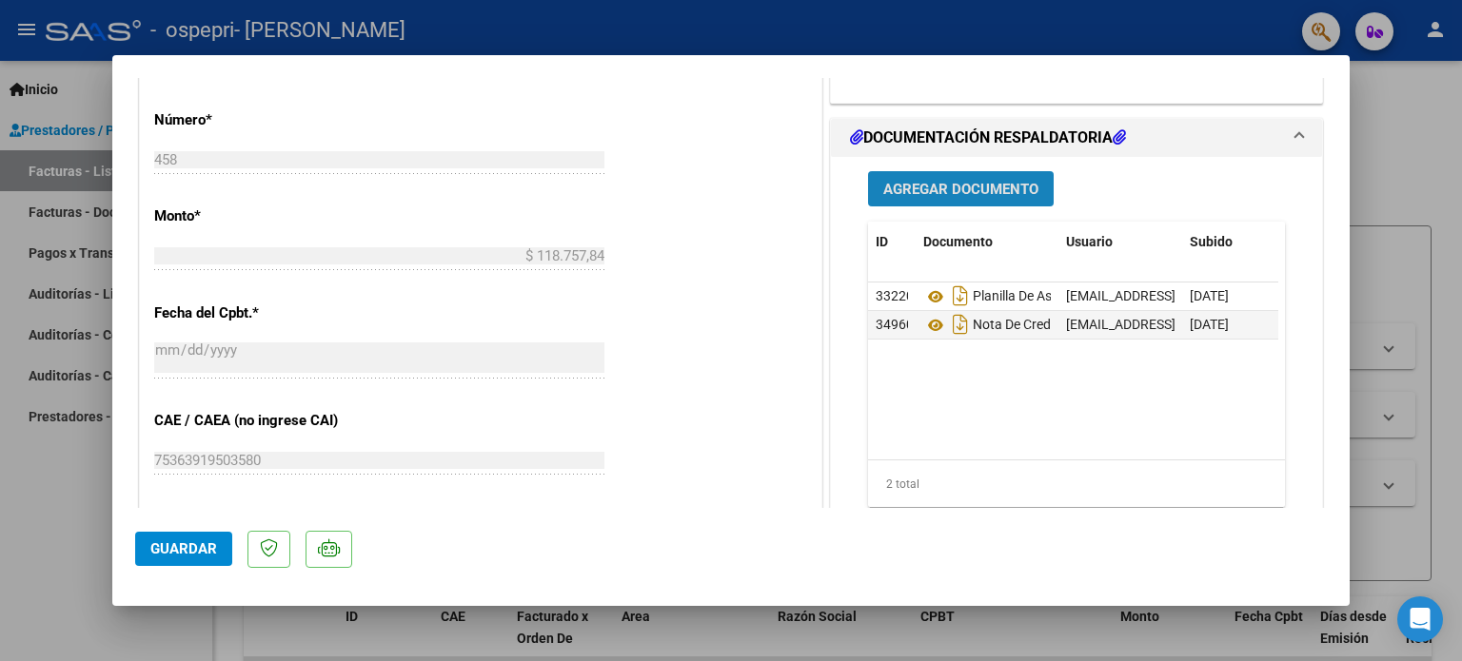
click at [934, 191] on span "Agregar Documento" at bounding box center [960, 189] width 155 height 17
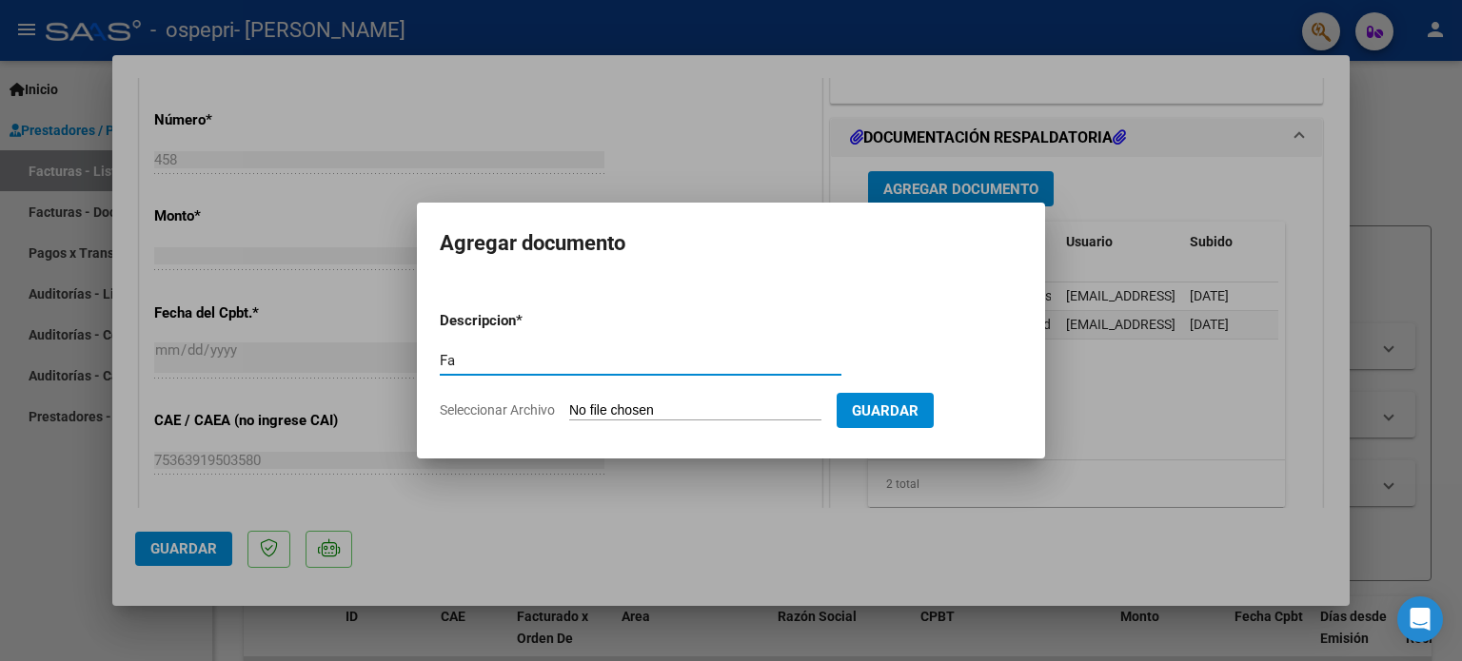
type input "F"
type input "N"
type input "Factura Modificada"
click at [691, 403] on input "Seleccionar Archivo" at bounding box center [695, 412] width 252 height 18
click at [657, 403] on input "Seleccionar Archivo" at bounding box center [695, 412] width 252 height 18
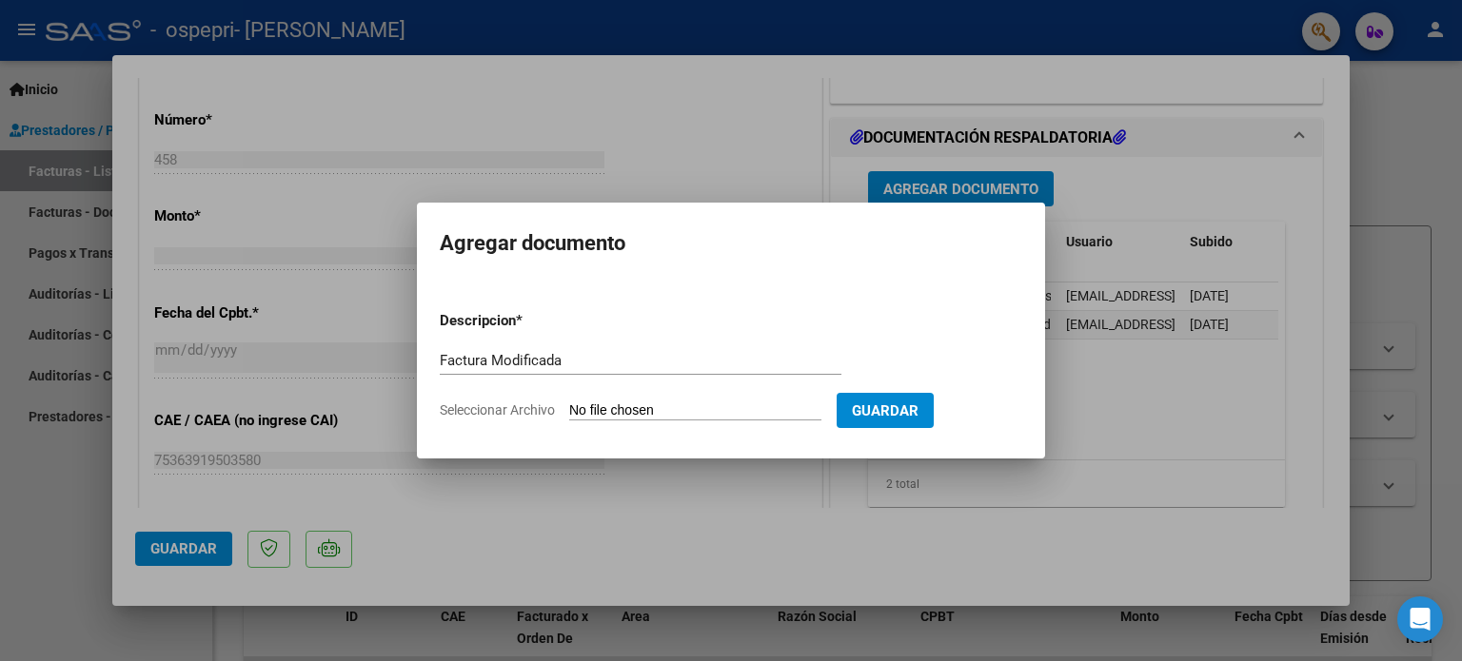
type input "C:\fakepath\27263894133_011_00002_00000466.pdf"
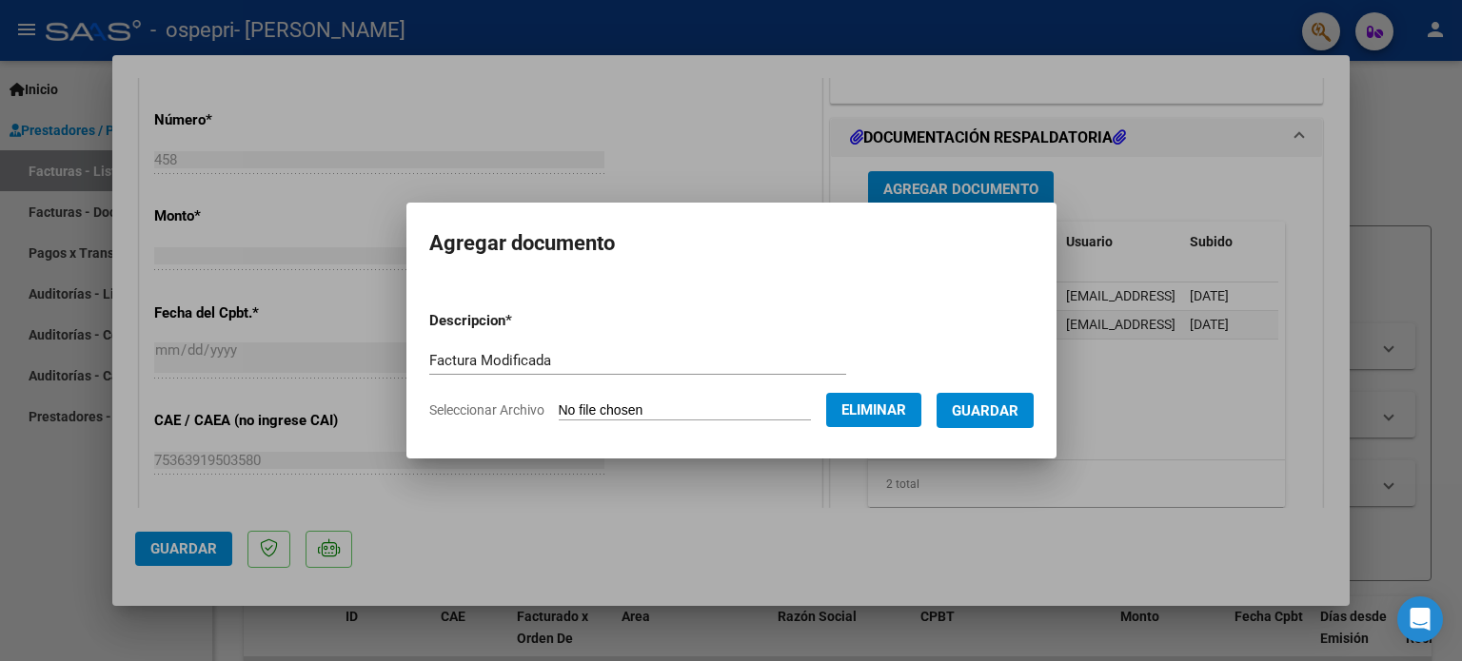
click at [997, 414] on span "Guardar" at bounding box center [985, 411] width 67 height 17
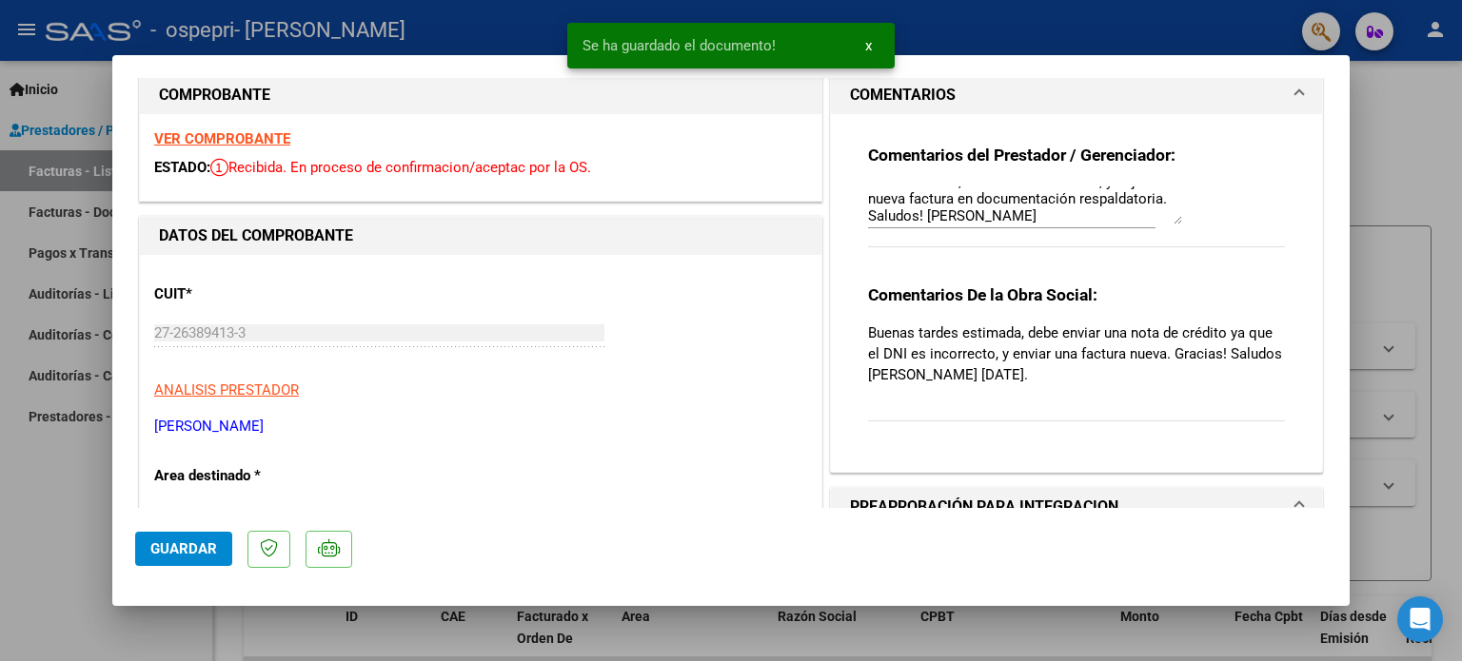
scroll to position [0, 0]
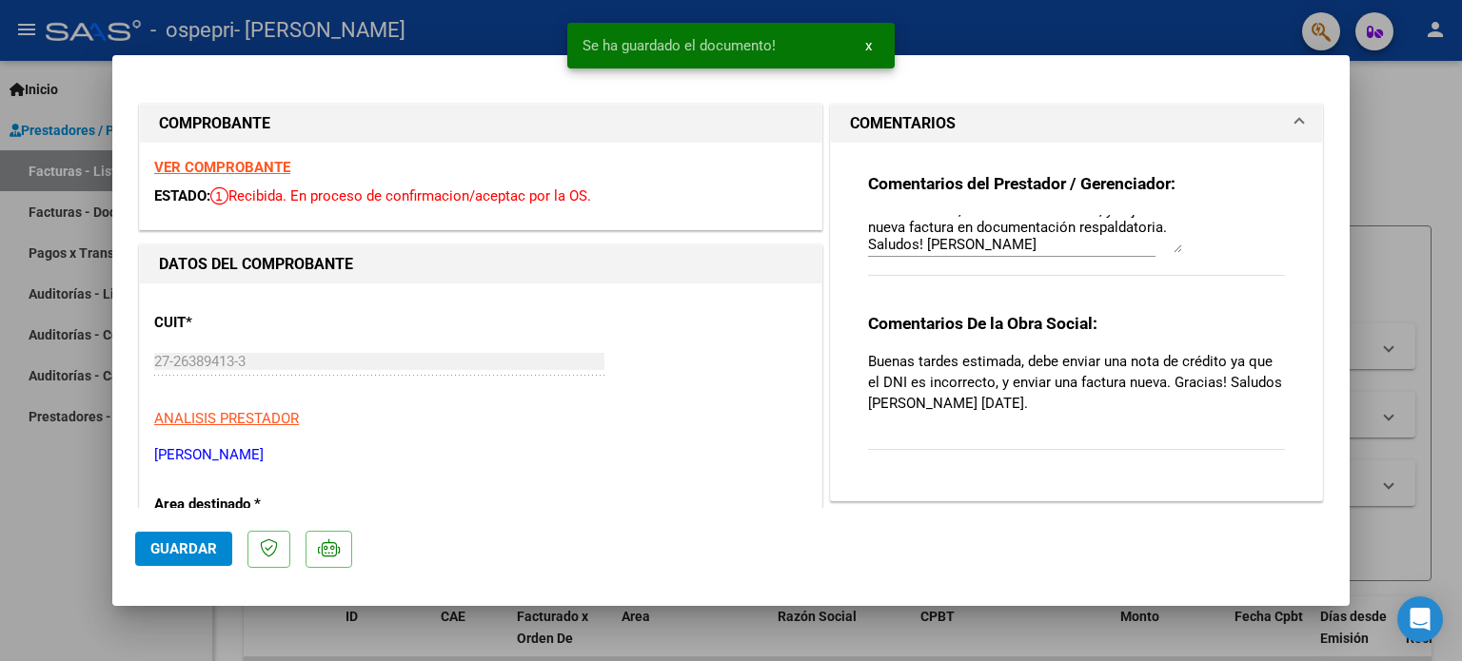
click at [1017, 242] on textarea "Buenas tardes, envió nota de credito, y adjunto nueva factura en documentación …" at bounding box center [1025, 234] width 314 height 38
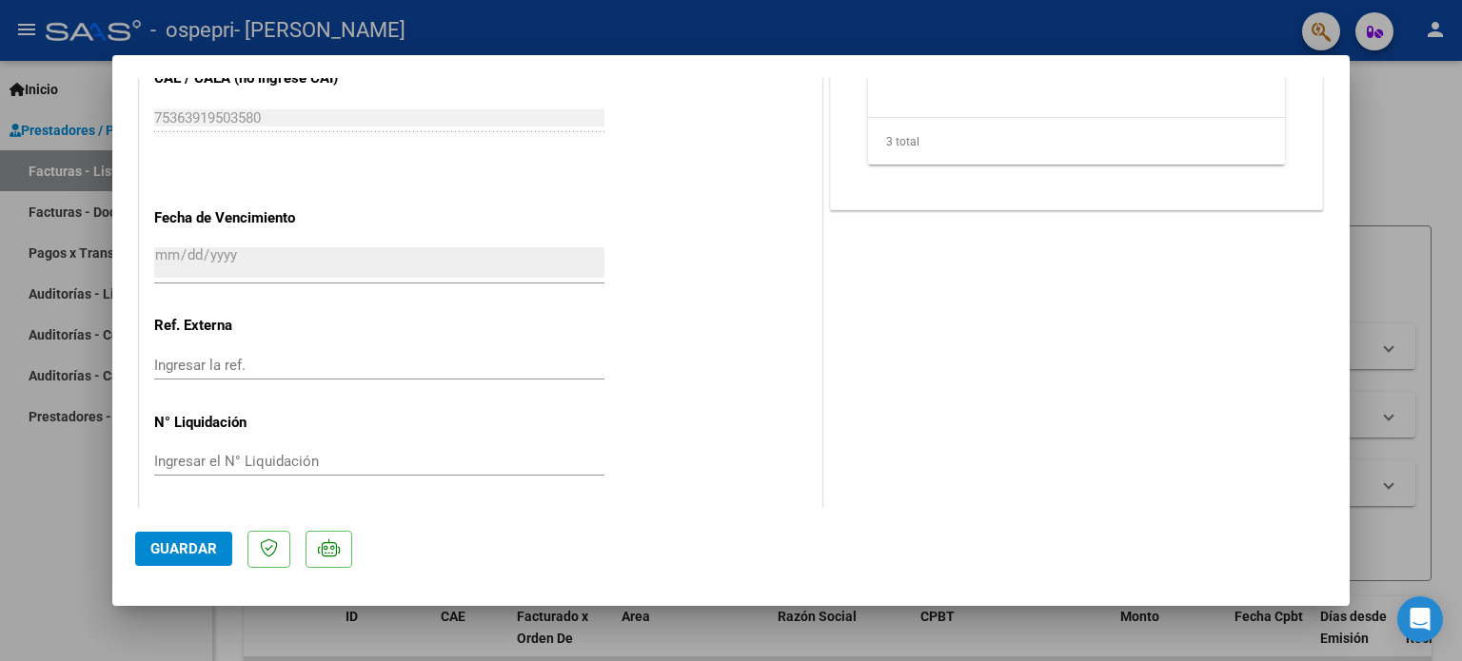
scroll to position [1201, 0]
type textarea "Buenas tardes, envió nota de credito, y adjunto nueva factura en documentación …"
click at [206, 544] on span "Guardar" at bounding box center [183, 549] width 67 height 17
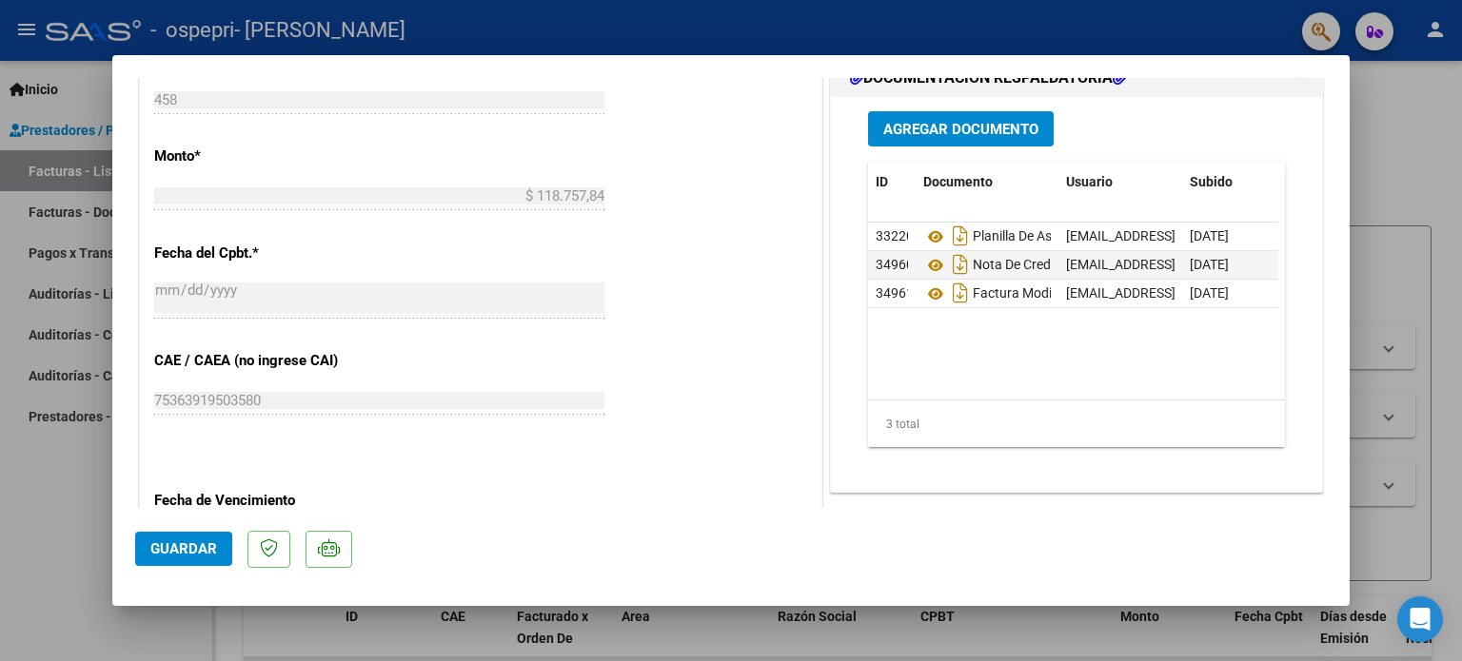
scroll to position [915, 0]
click at [1430, 184] on div at bounding box center [731, 330] width 1462 height 661
type input "$ 0,00"
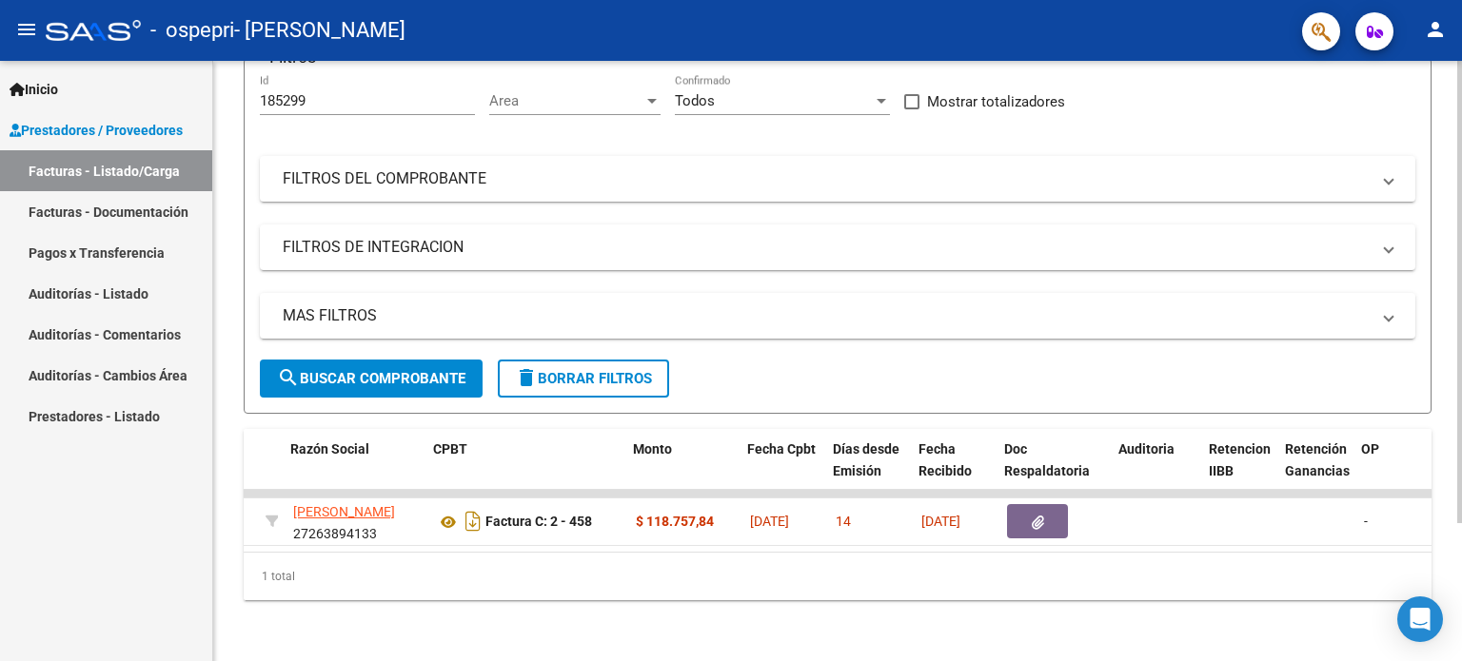
scroll to position [0, 487]
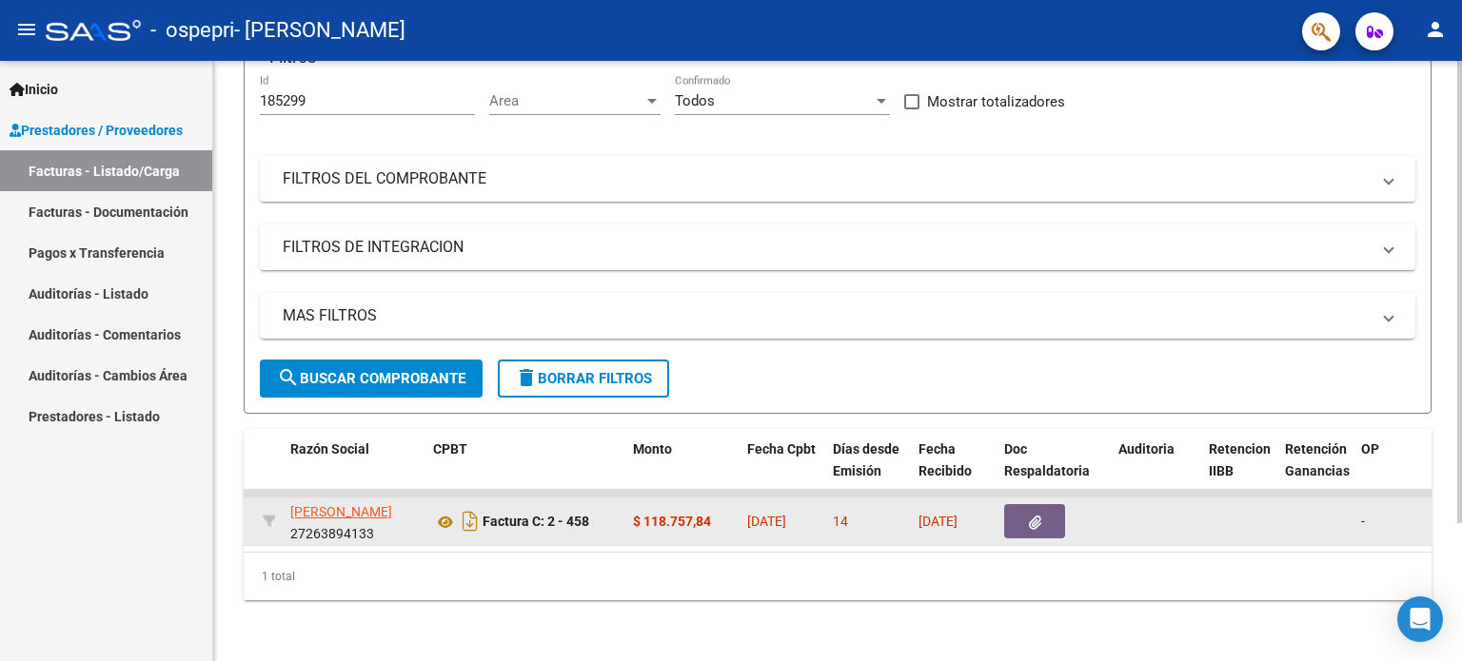
click at [1019, 504] on button "button" at bounding box center [1034, 521] width 61 height 34
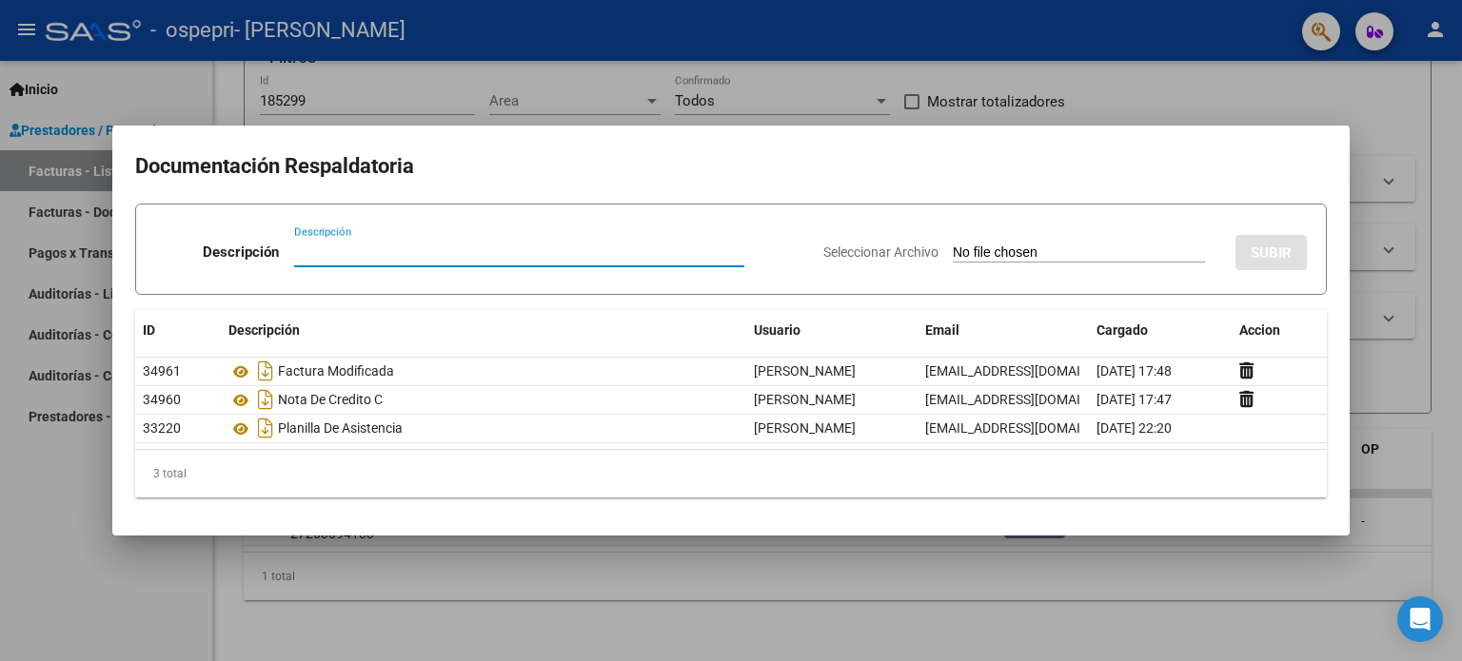
click at [1107, 117] on div at bounding box center [731, 330] width 1462 height 661
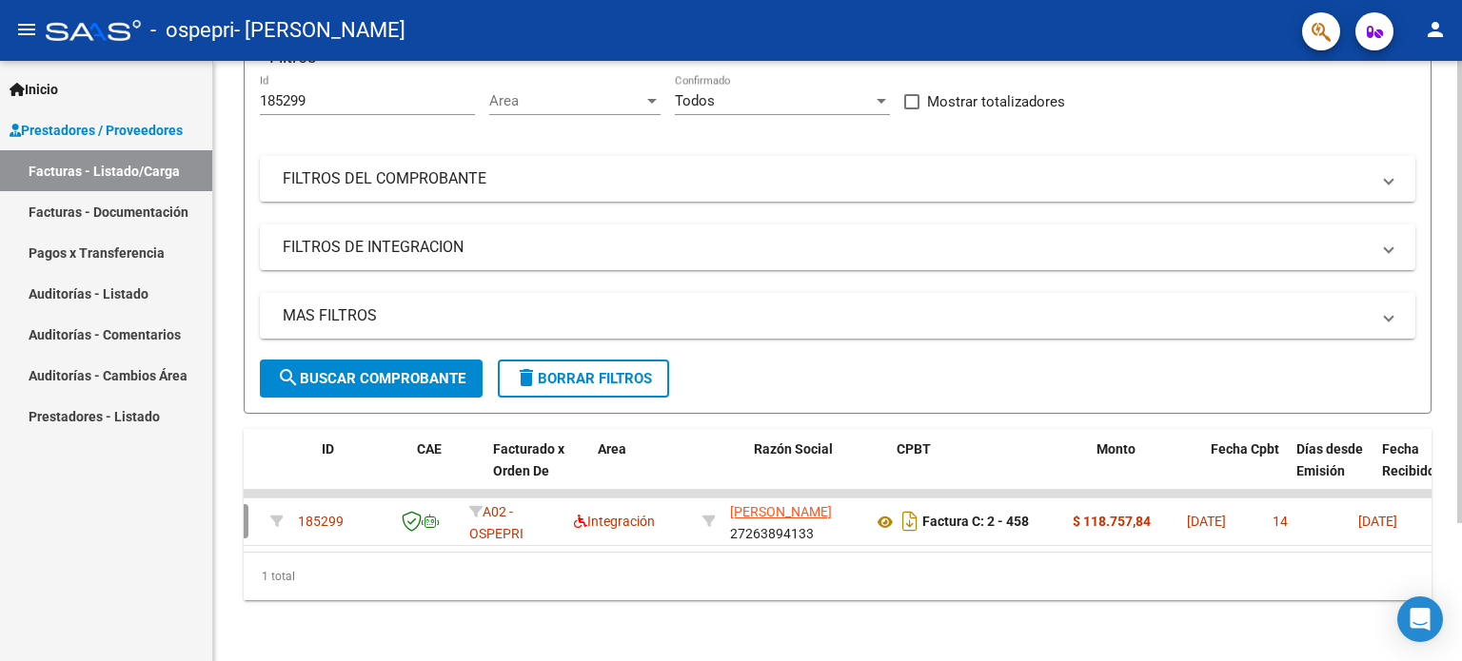
scroll to position [0, 0]
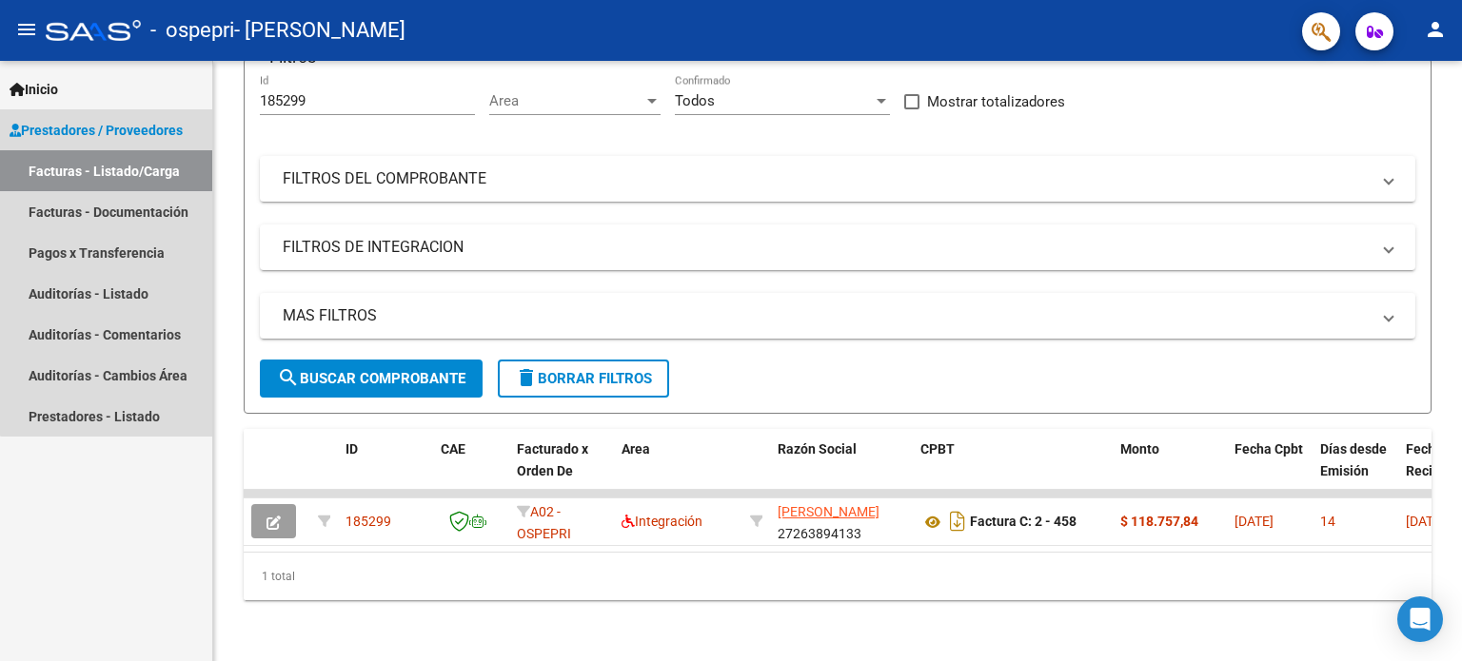
click at [134, 161] on link "Facturas - Listado/Carga" at bounding box center [106, 170] width 212 height 41
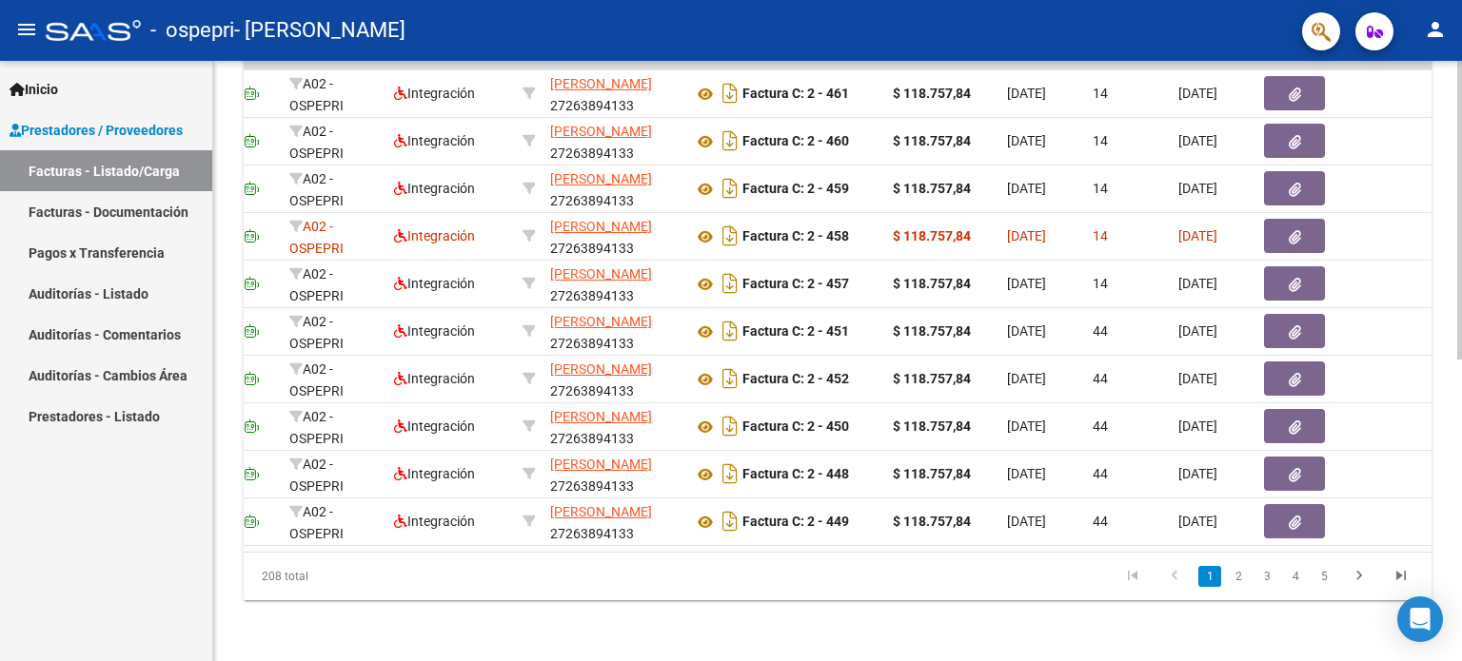
scroll to position [0, 254]
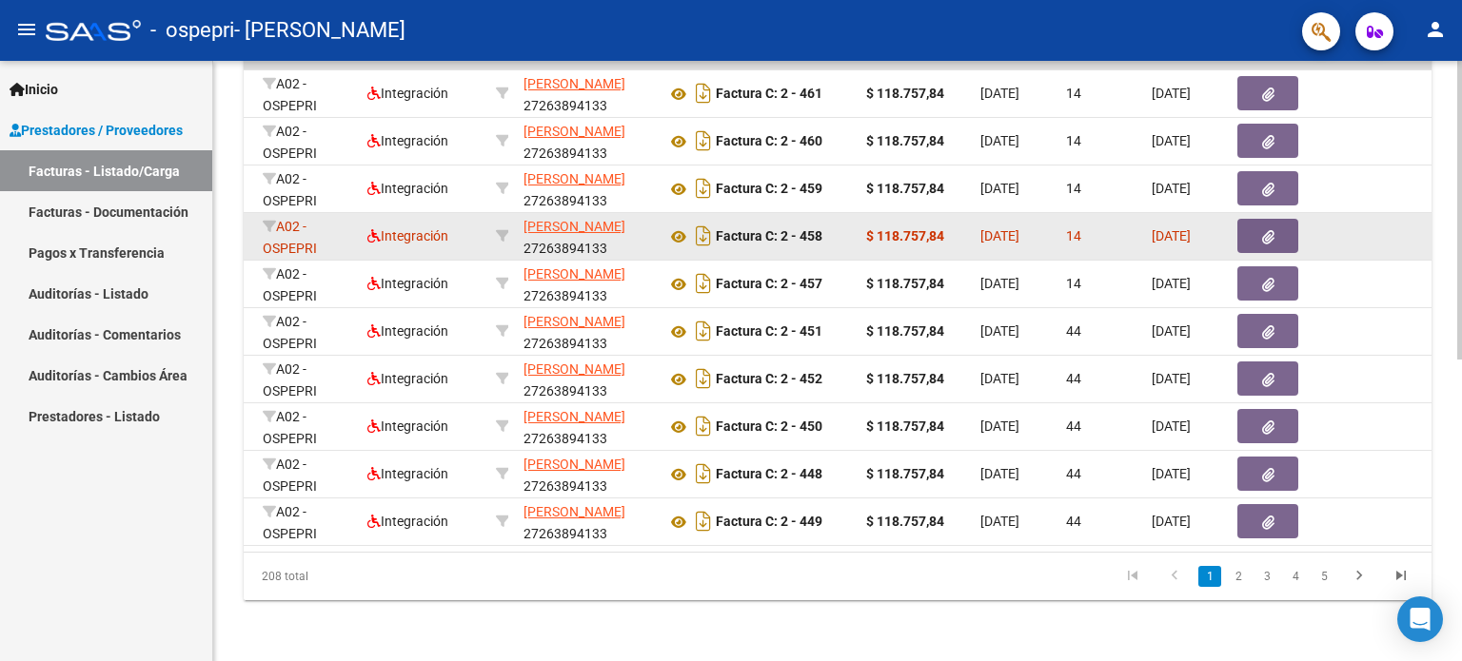
click at [1269, 230] on icon "button" at bounding box center [1268, 237] width 12 height 14
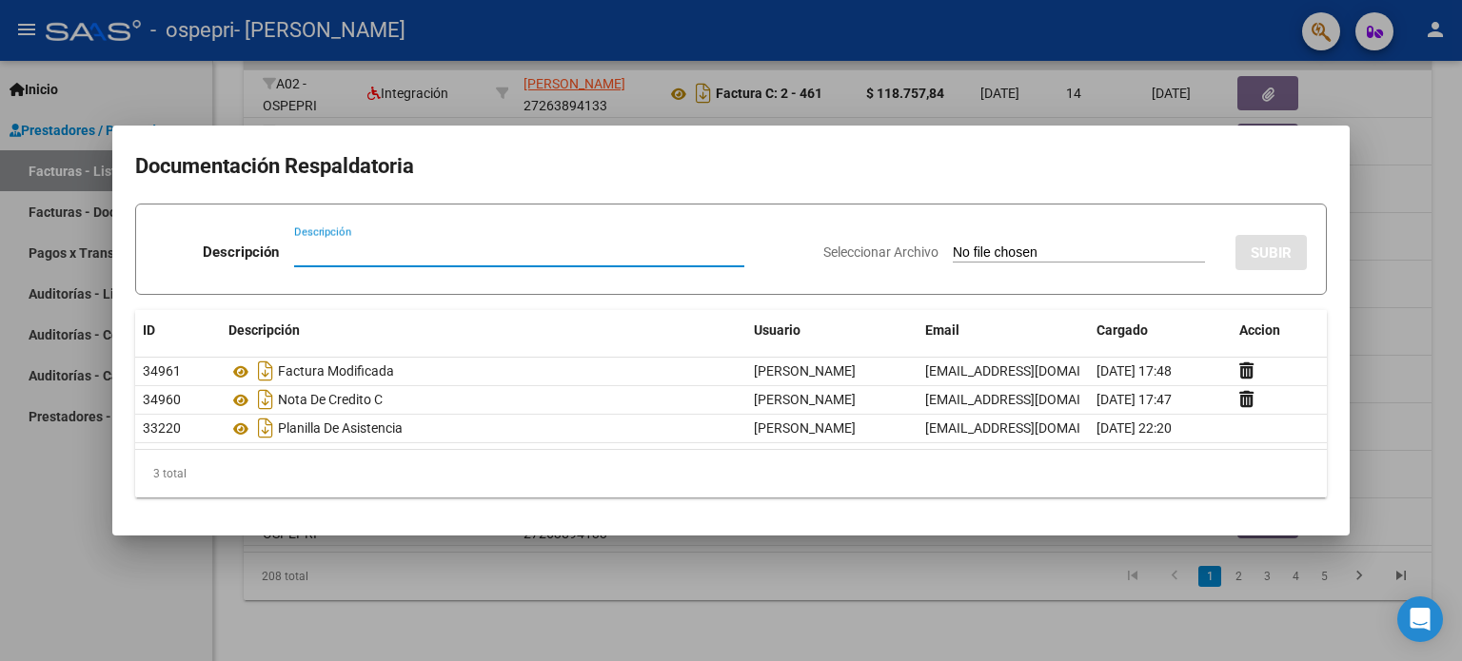
click at [1416, 205] on div at bounding box center [731, 330] width 1462 height 661
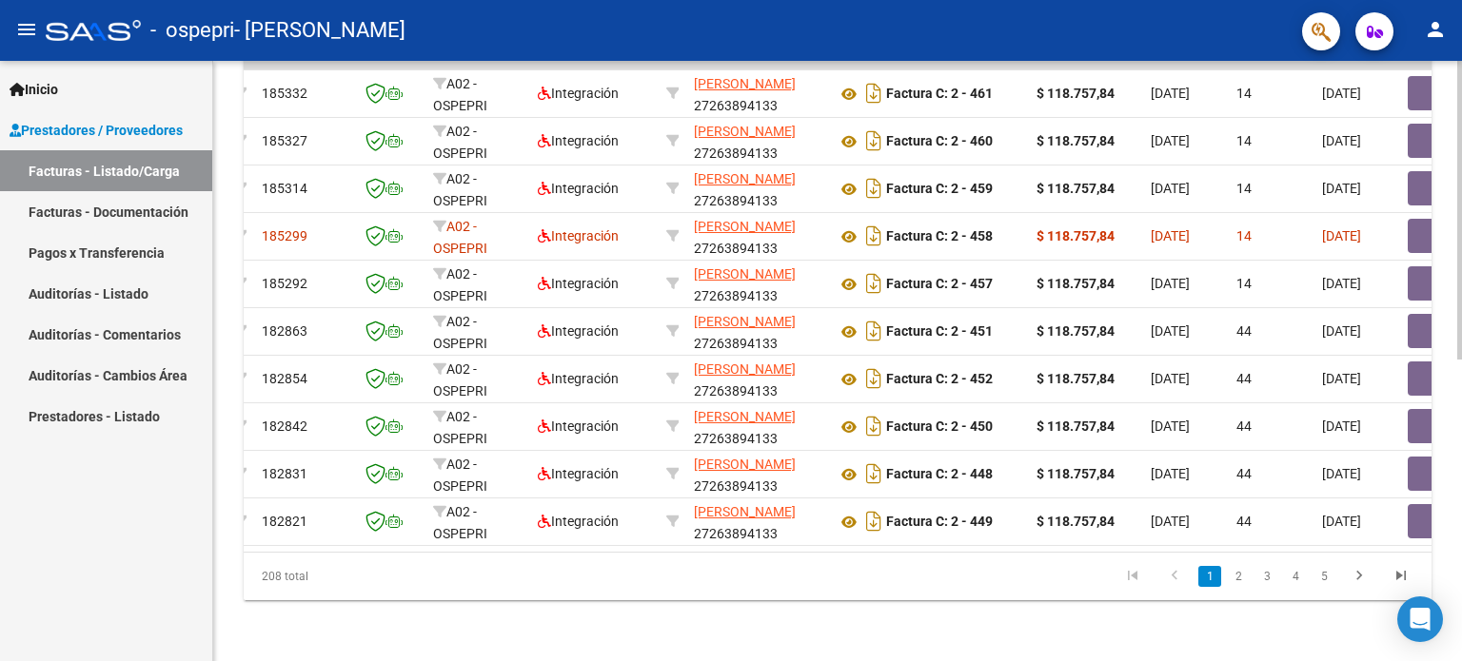
scroll to position [0, 0]
